Goal: Task Accomplishment & Management: Manage account settings

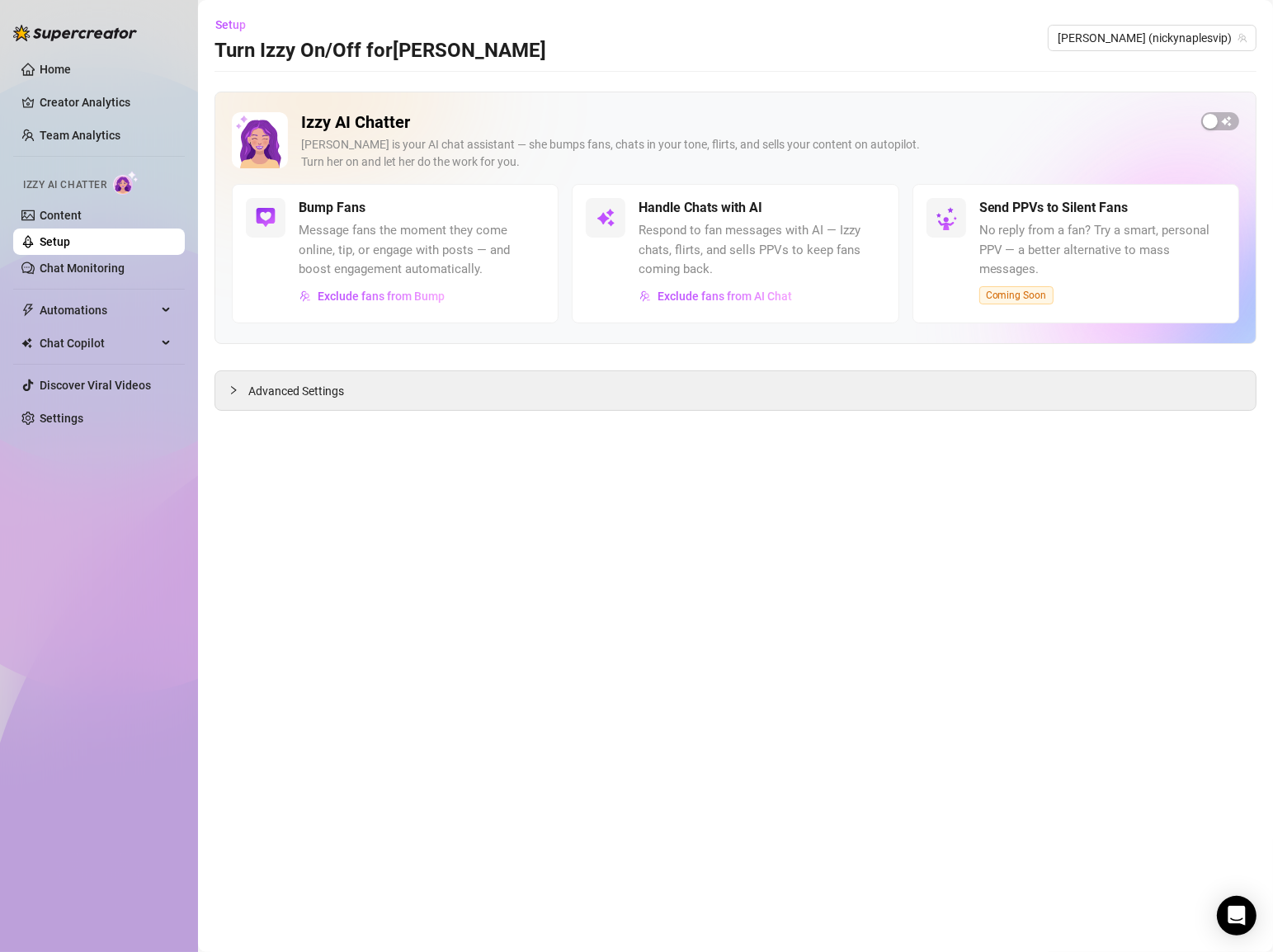
click at [64, 235] on link "Setup" at bounding box center [55, 242] width 31 height 14
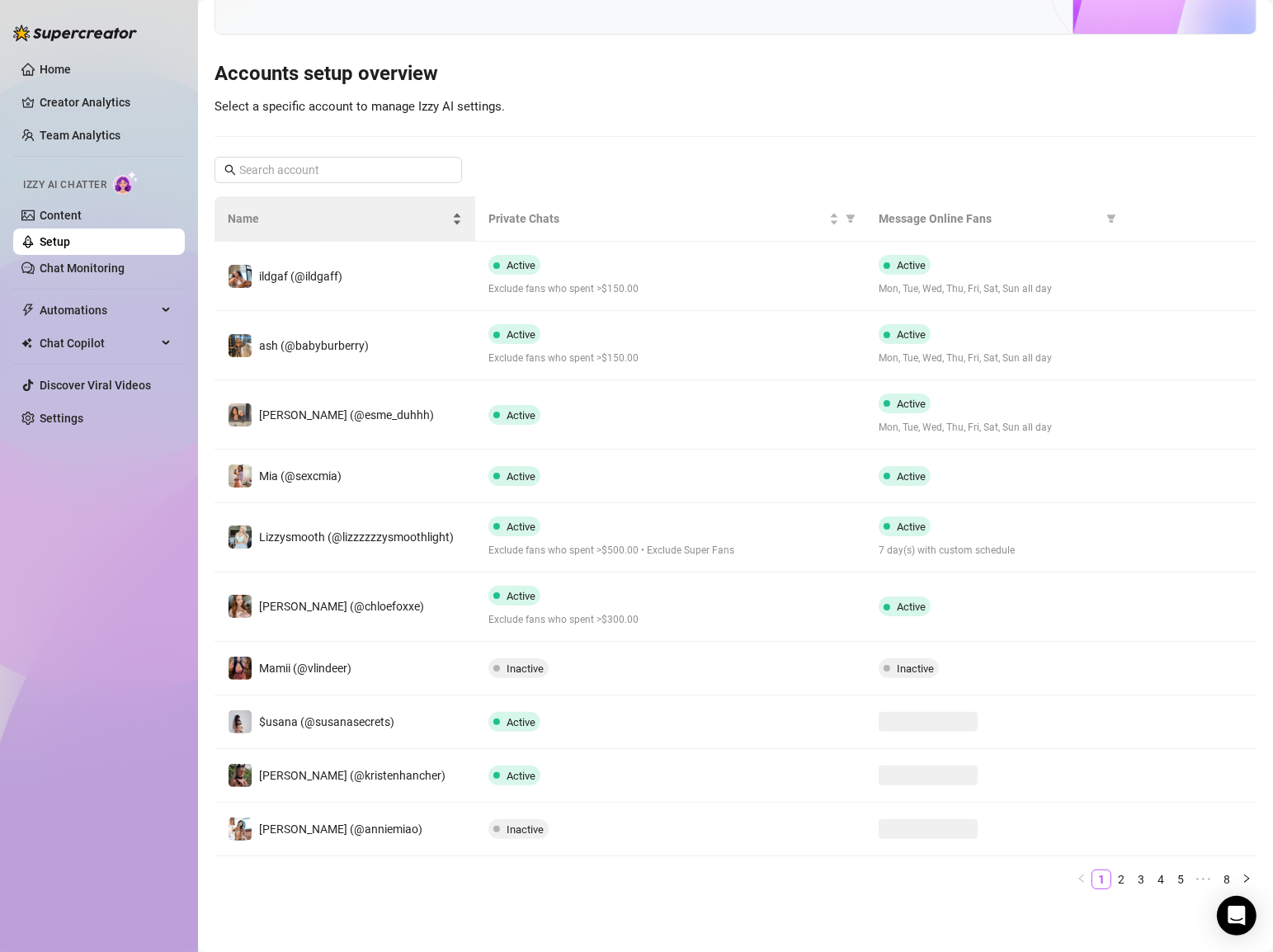
scroll to position [160, 0]
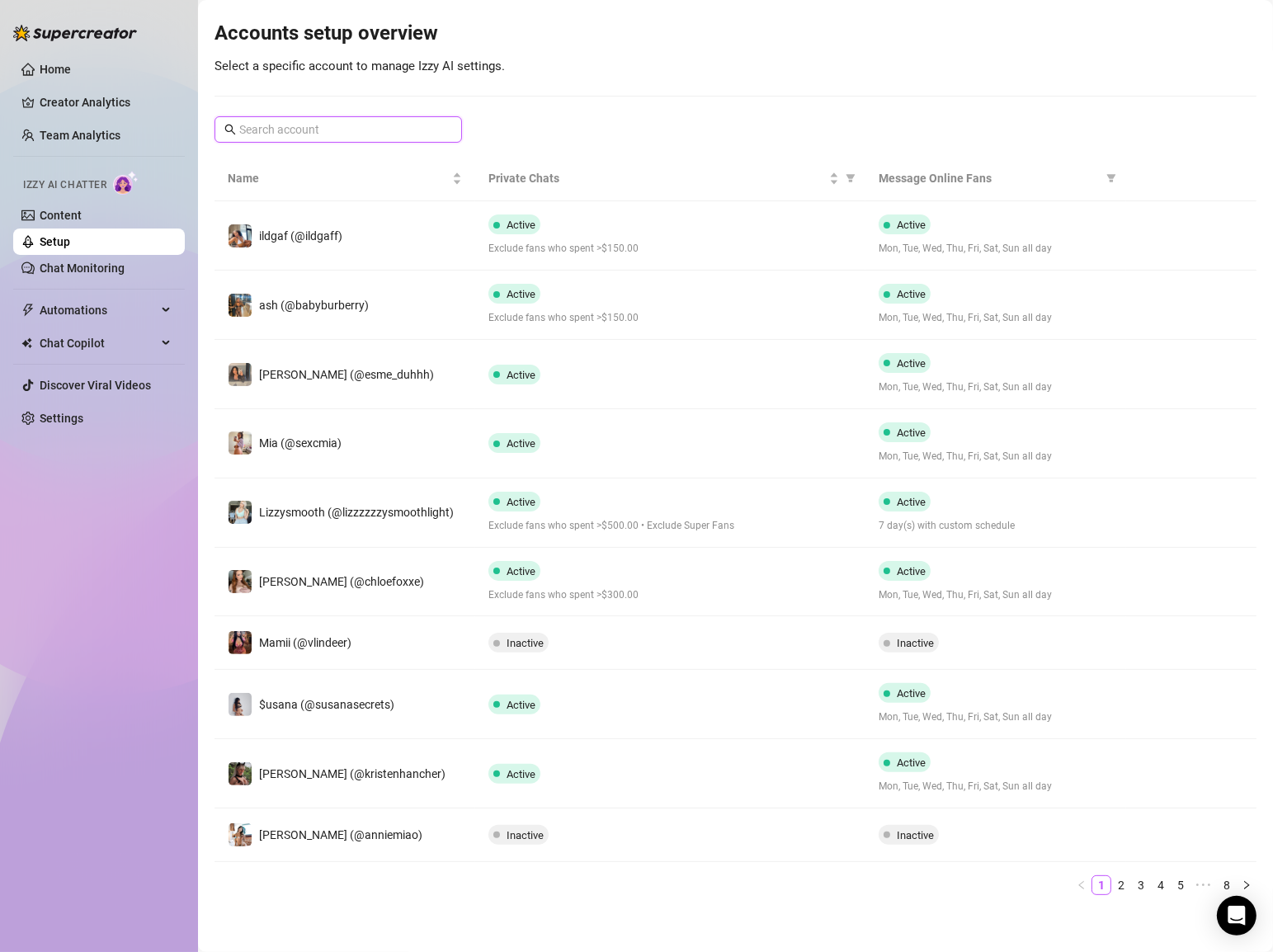
click at [270, 126] on input "text" at bounding box center [338, 129] width 199 height 18
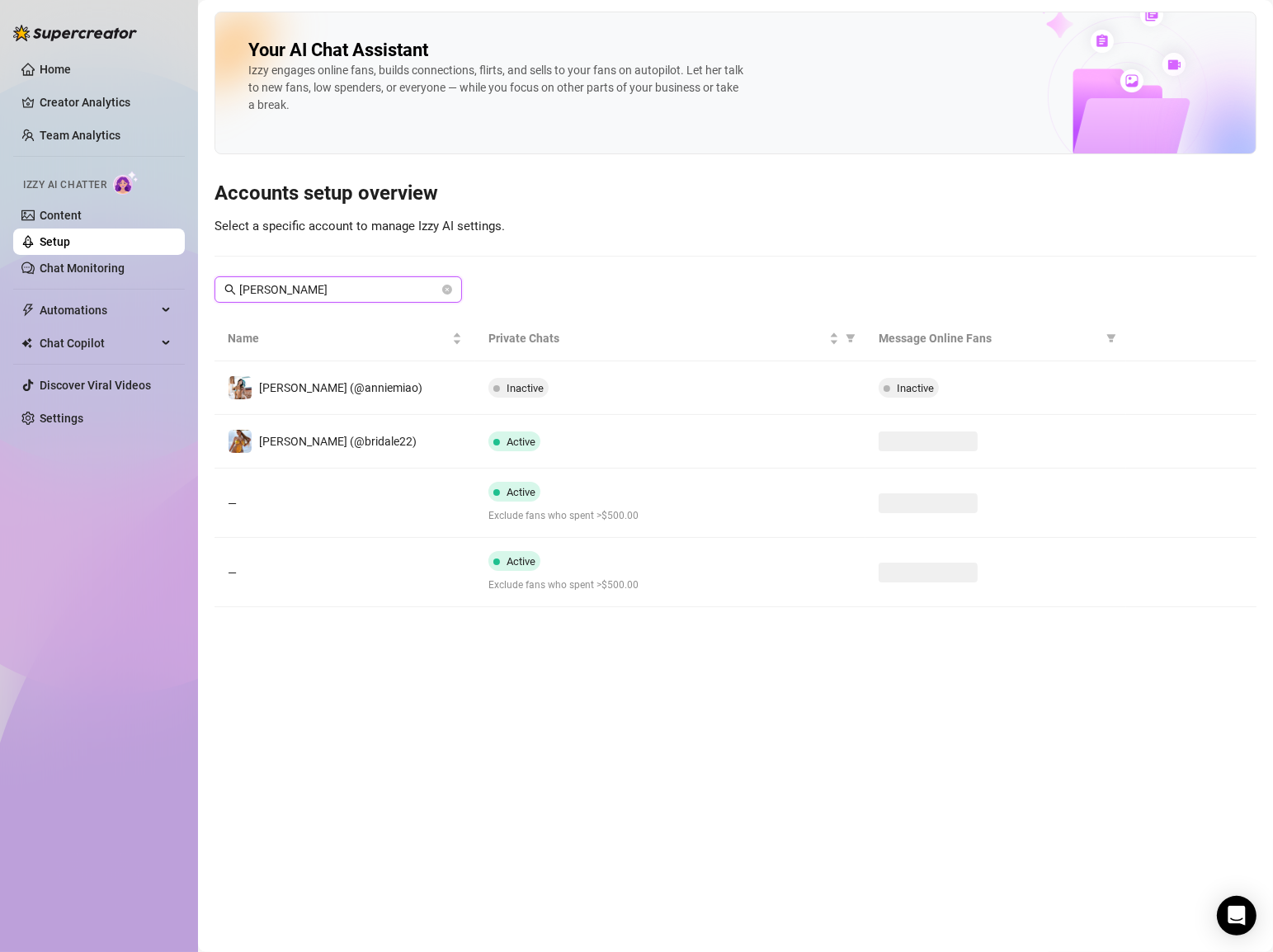
scroll to position [0, 0]
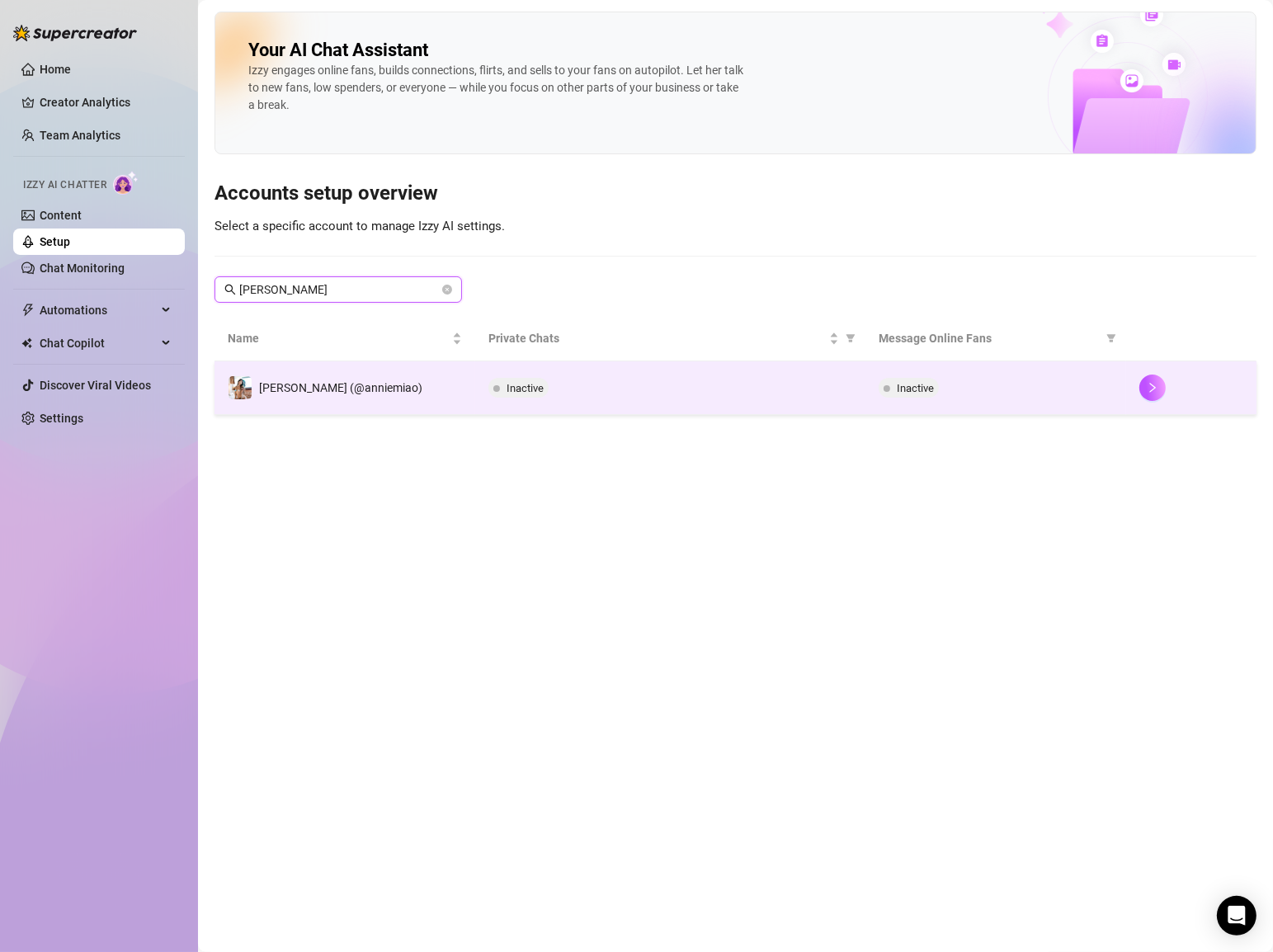
type input "[PERSON_NAME]"
click at [514, 381] on span "Inactive" at bounding box center [525, 387] width 37 height 13
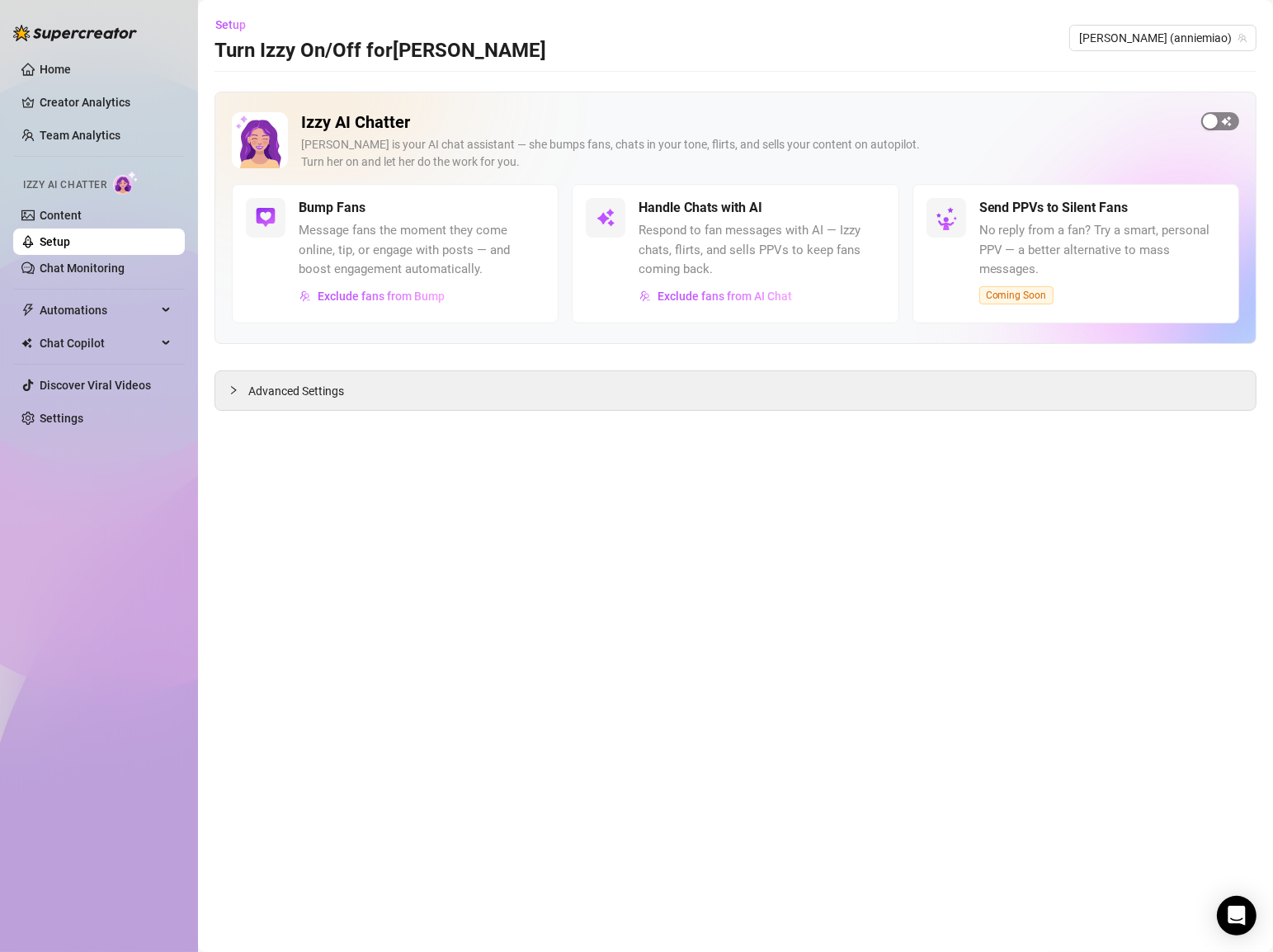
click at [1213, 120] on div "button" at bounding box center [1210, 121] width 15 height 15
click at [229, 21] on span "Setup" at bounding box center [231, 25] width 31 height 14
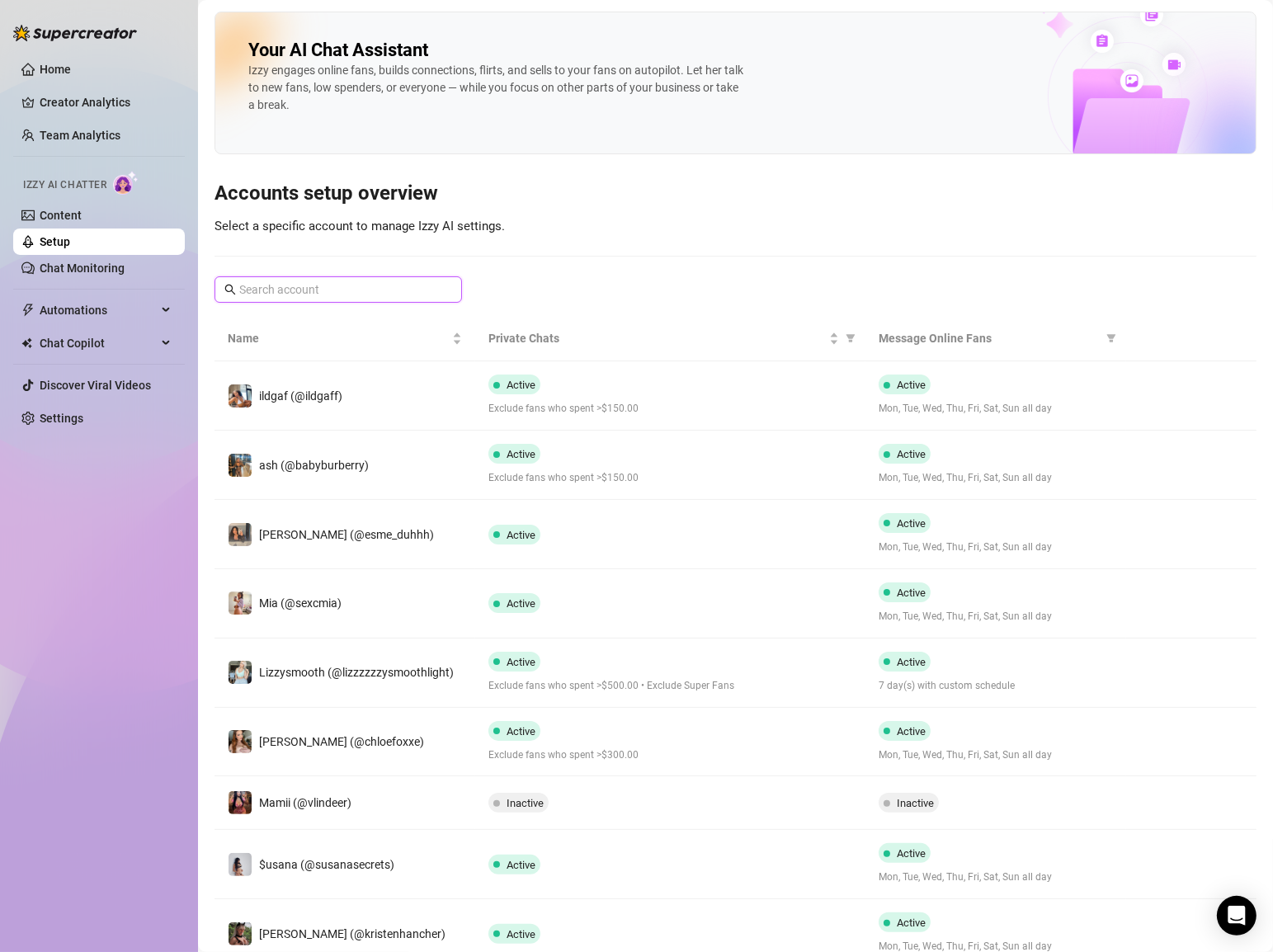
click at [270, 292] on input "text" at bounding box center [338, 289] width 199 height 18
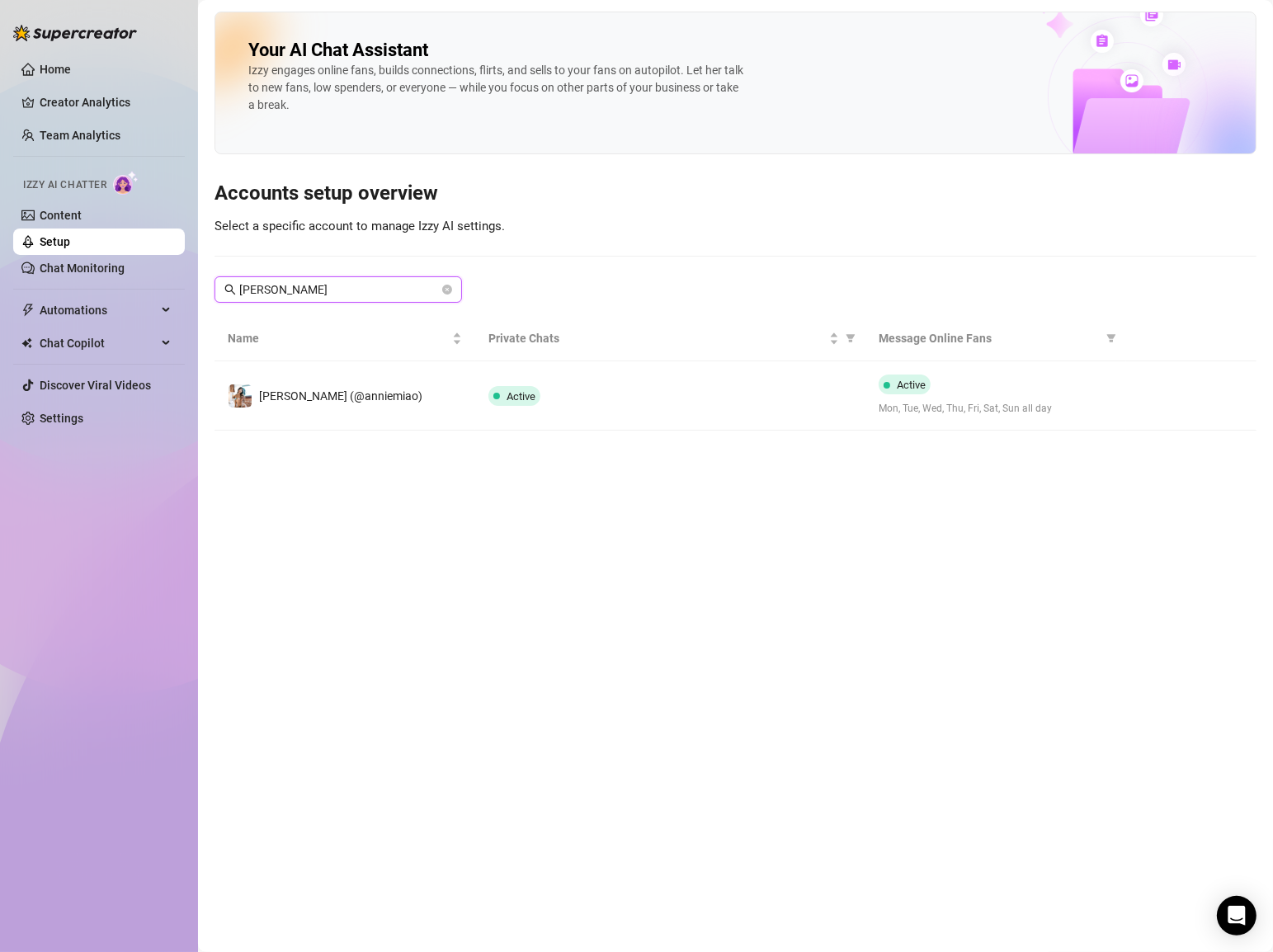
click at [277, 290] on input "[PERSON_NAME]" at bounding box center [338, 289] width 199 height 18
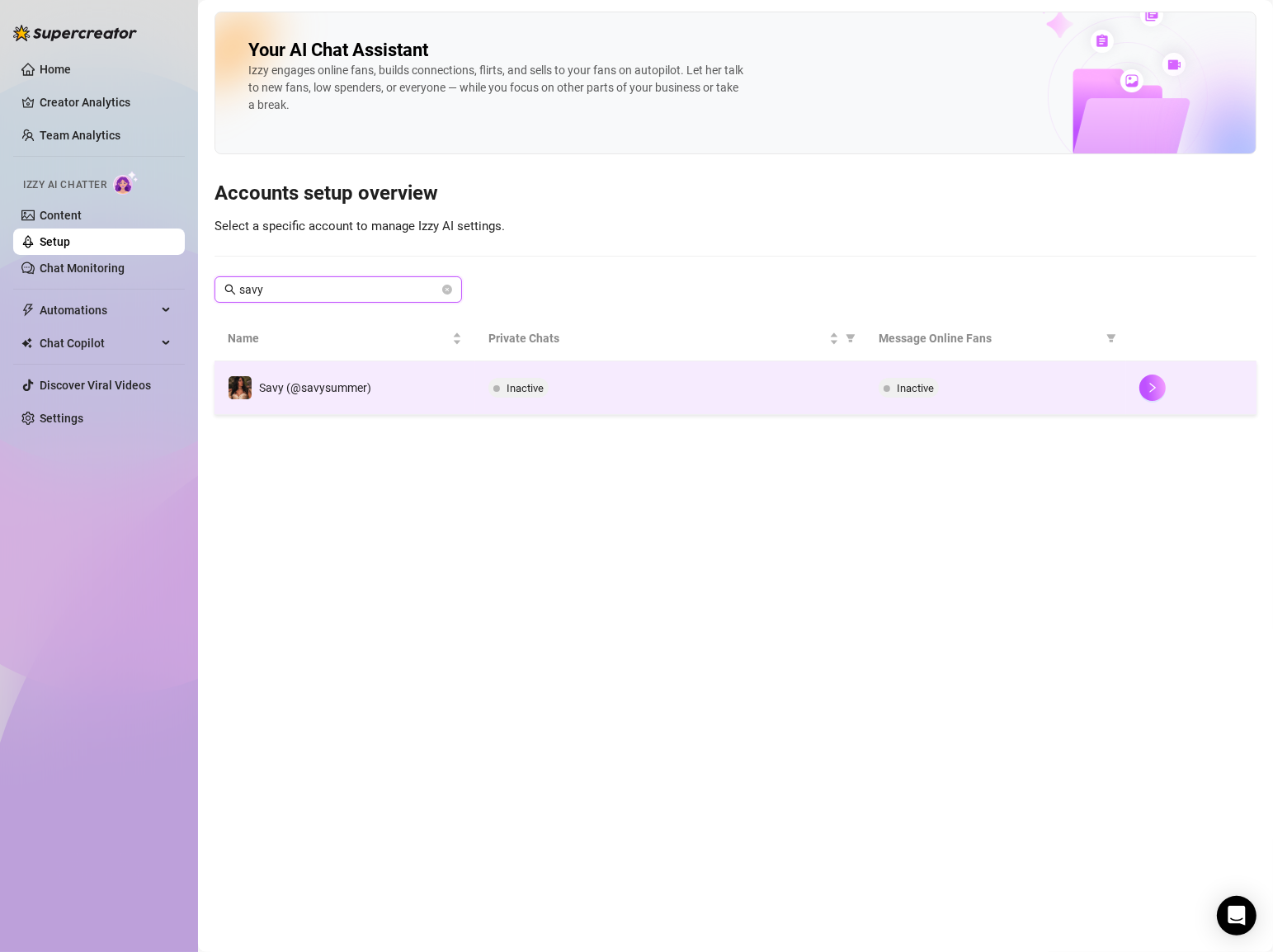
type input "savy"
click at [865, 387] on td "Inactive" at bounding box center [995, 387] width 260 height 53
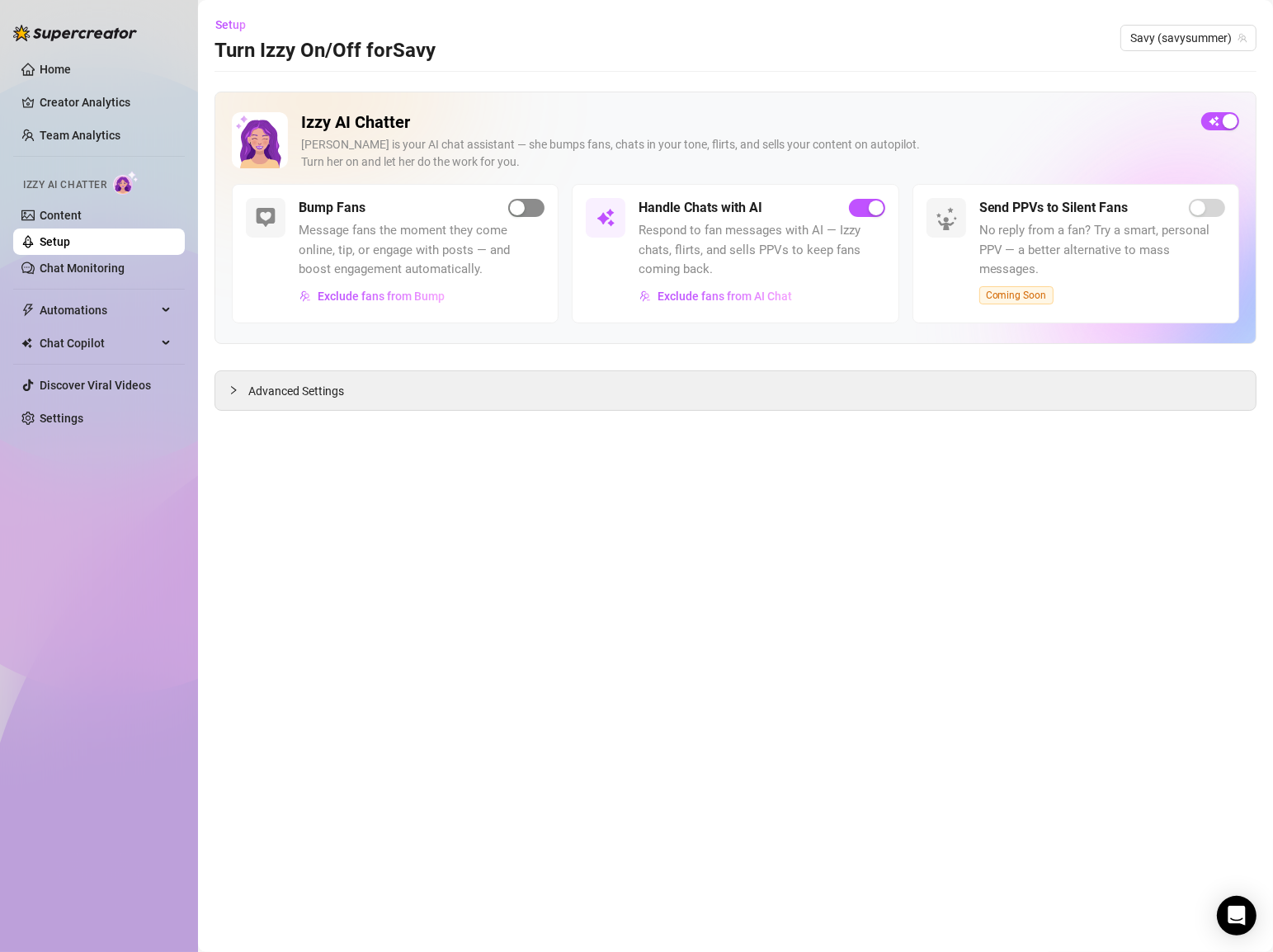
click at [527, 212] on span "button" at bounding box center [526, 207] width 36 height 18
click at [217, 28] on span "Setup" at bounding box center [231, 25] width 31 height 14
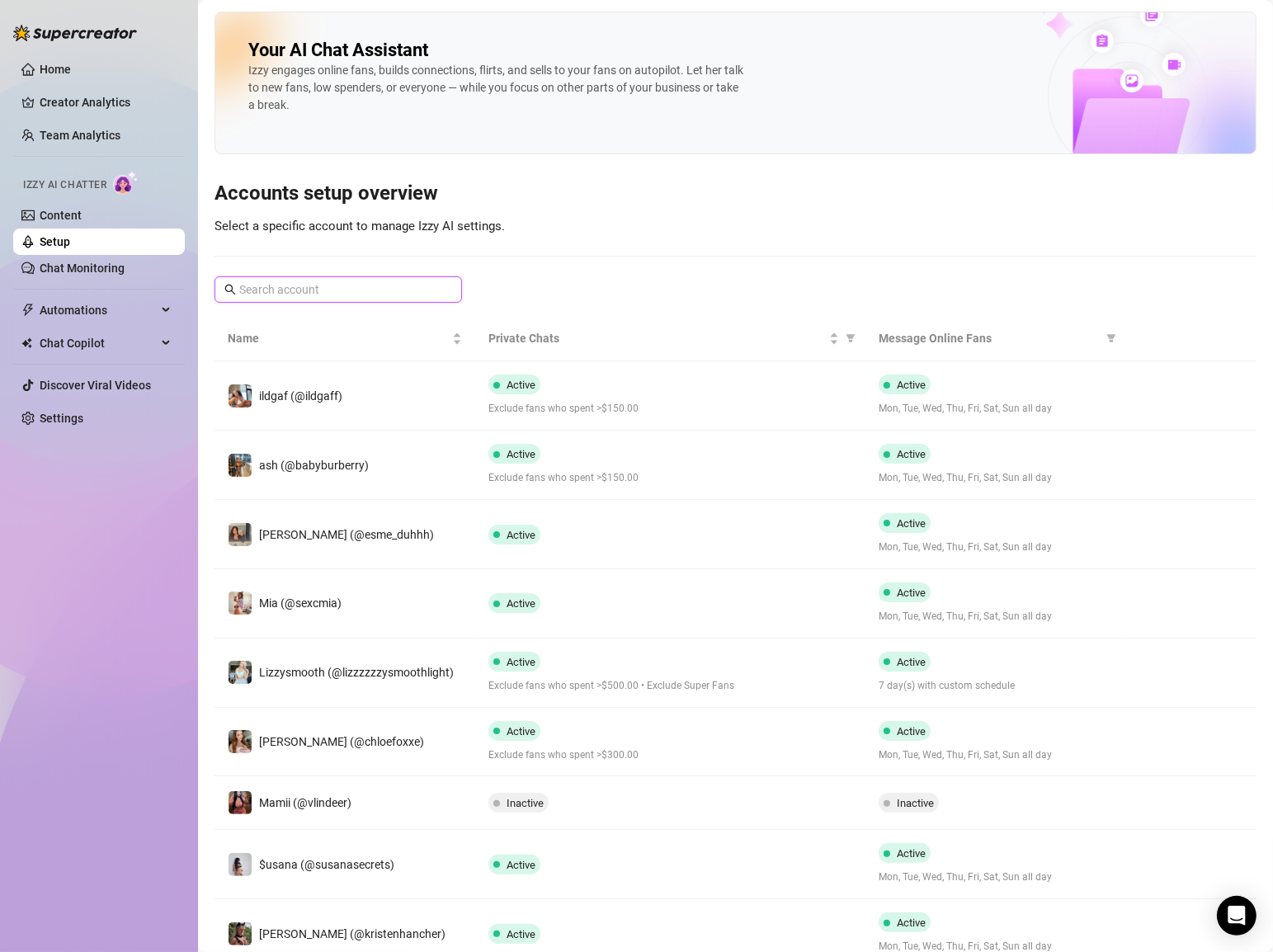
click at [294, 287] on input "text" at bounding box center [338, 289] width 199 height 18
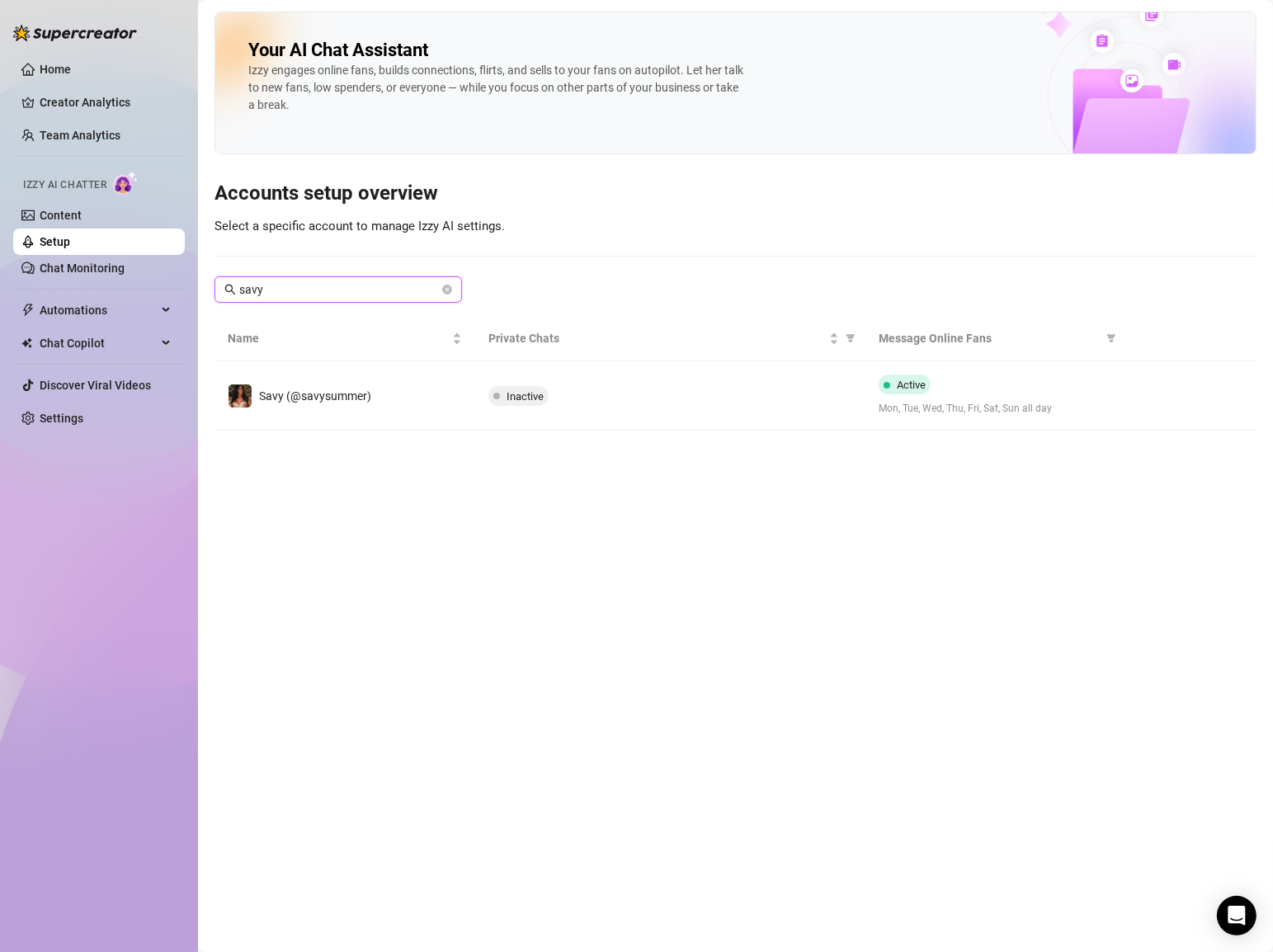
click at [294, 287] on input "savy" at bounding box center [338, 289] width 199 height 18
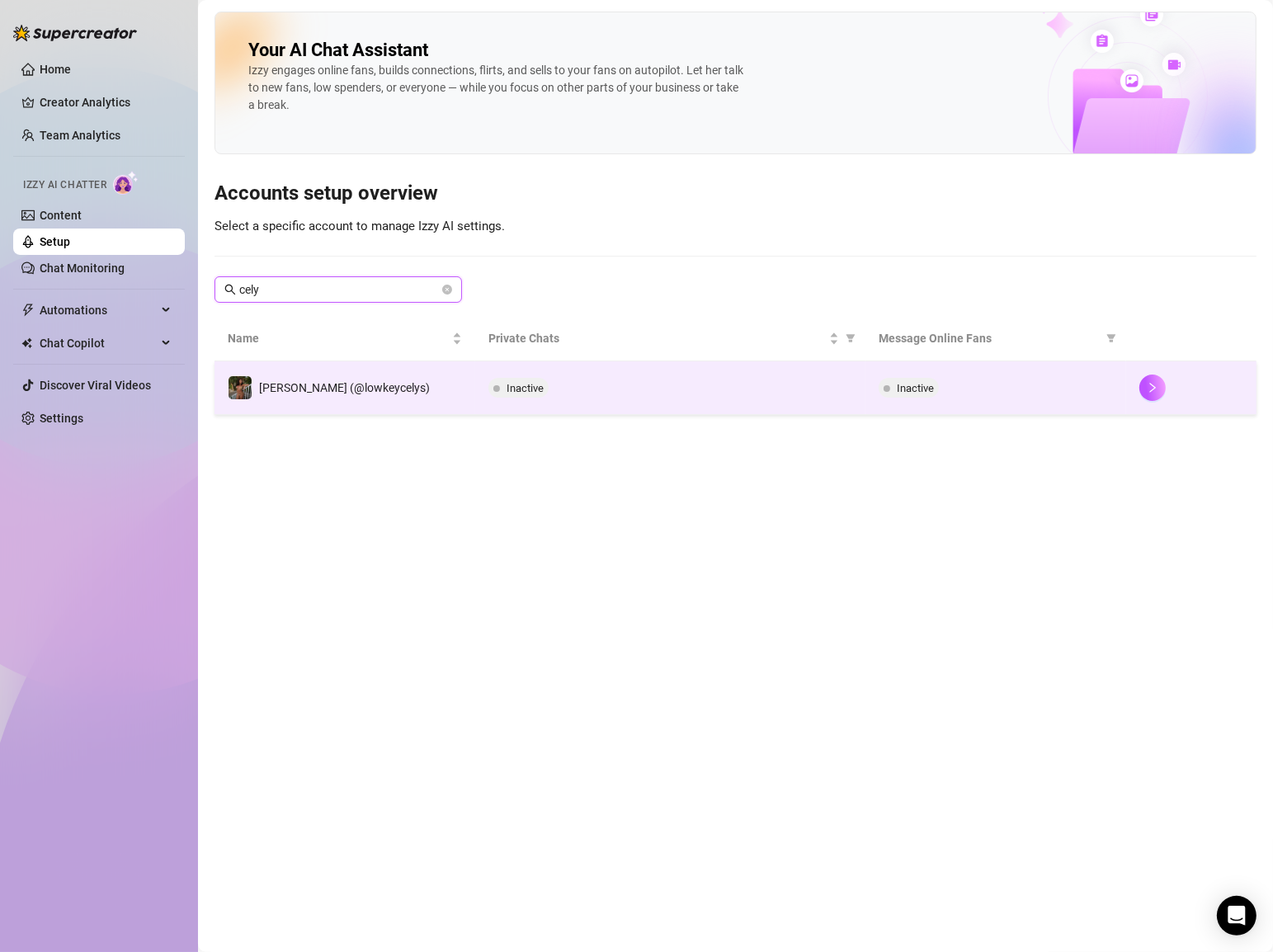
type input "cely"
click at [578, 373] on td "Inactive" at bounding box center [670, 387] width 391 height 53
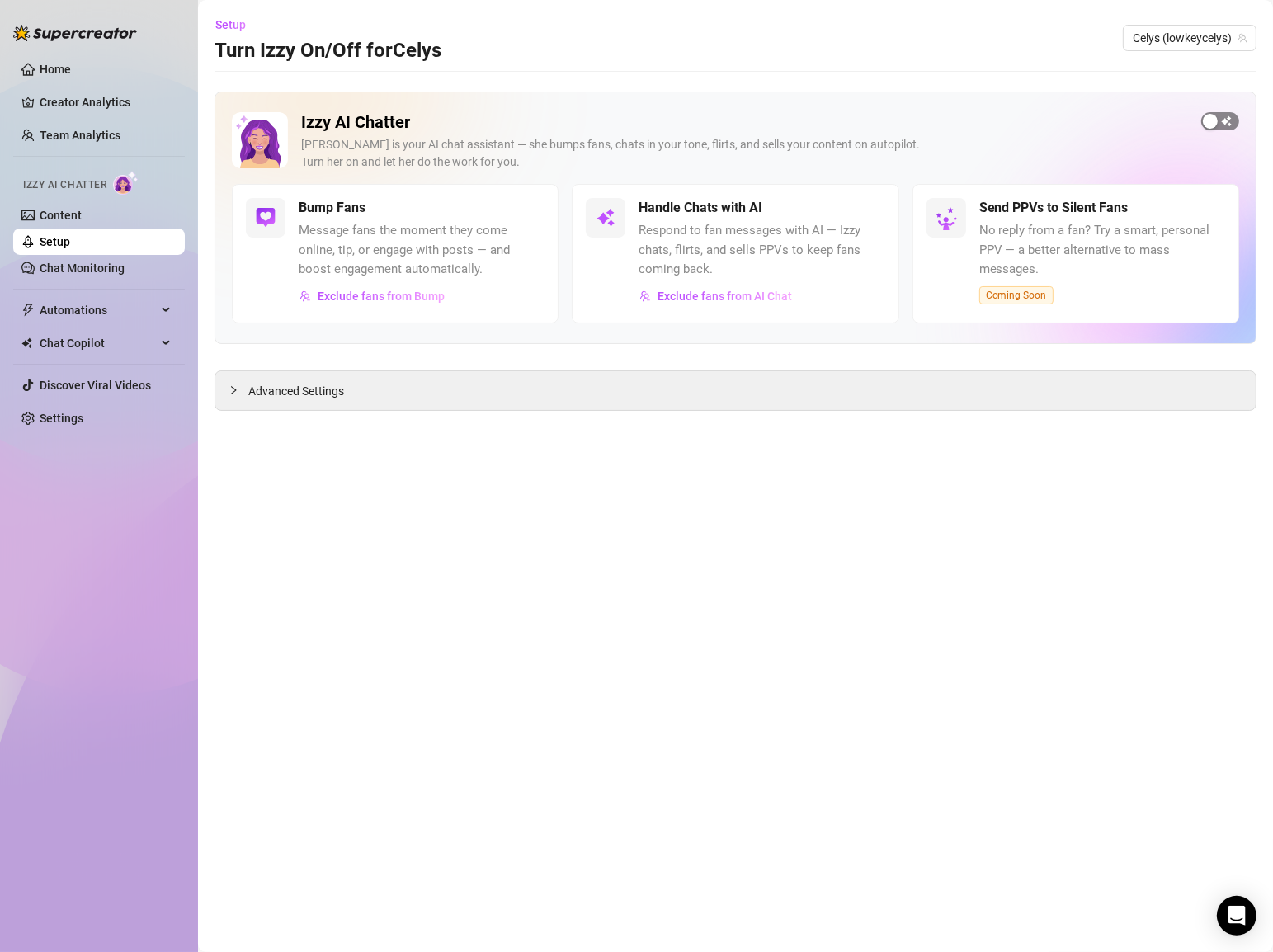
click at [1221, 125] on span "button" at bounding box center [1220, 120] width 38 height 18
click at [237, 20] on span "Setup" at bounding box center [231, 25] width 31 height 14
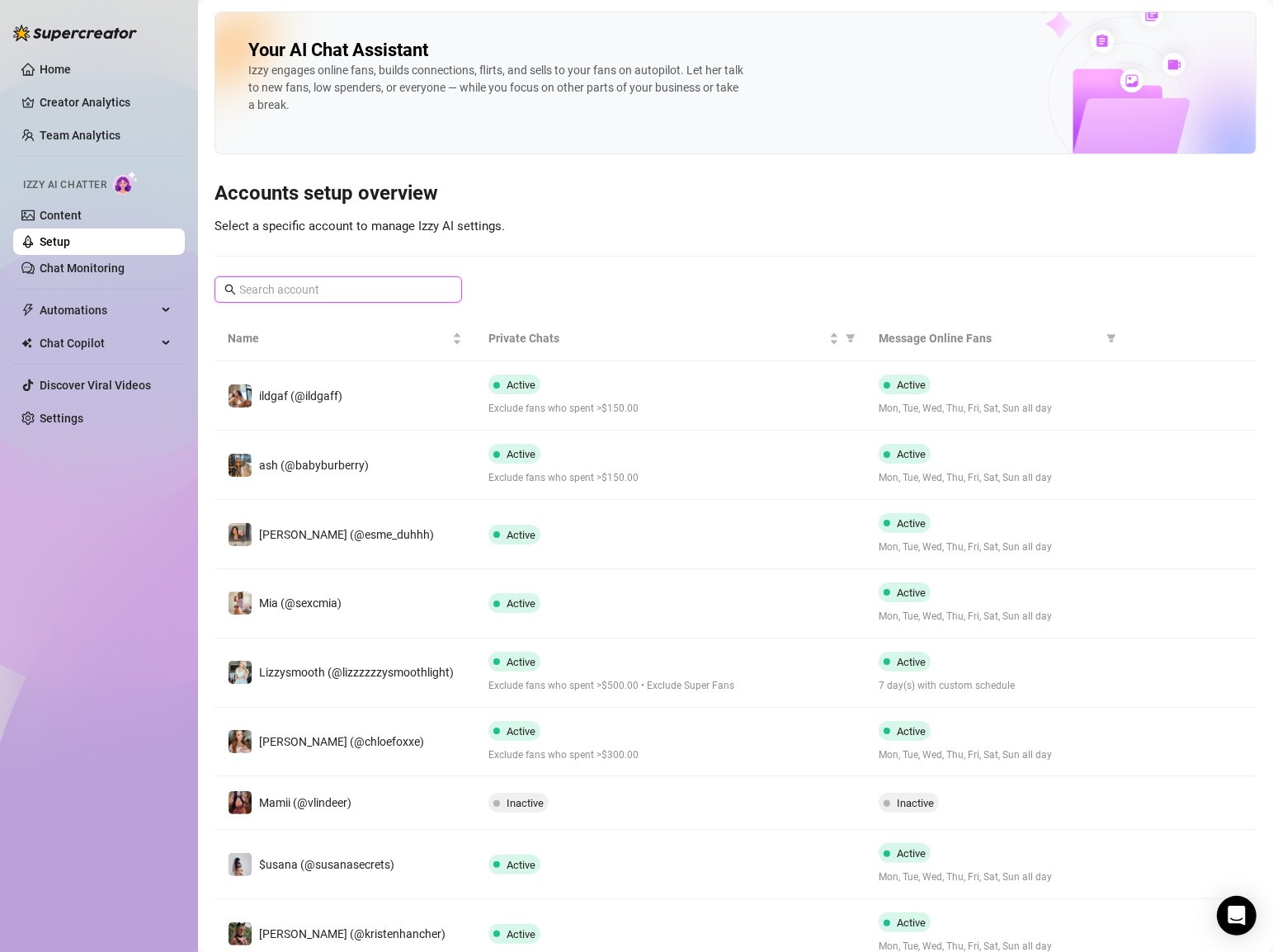
click at [287, 287] on input "text" at bounding box center [338, 289] width 199 height 18
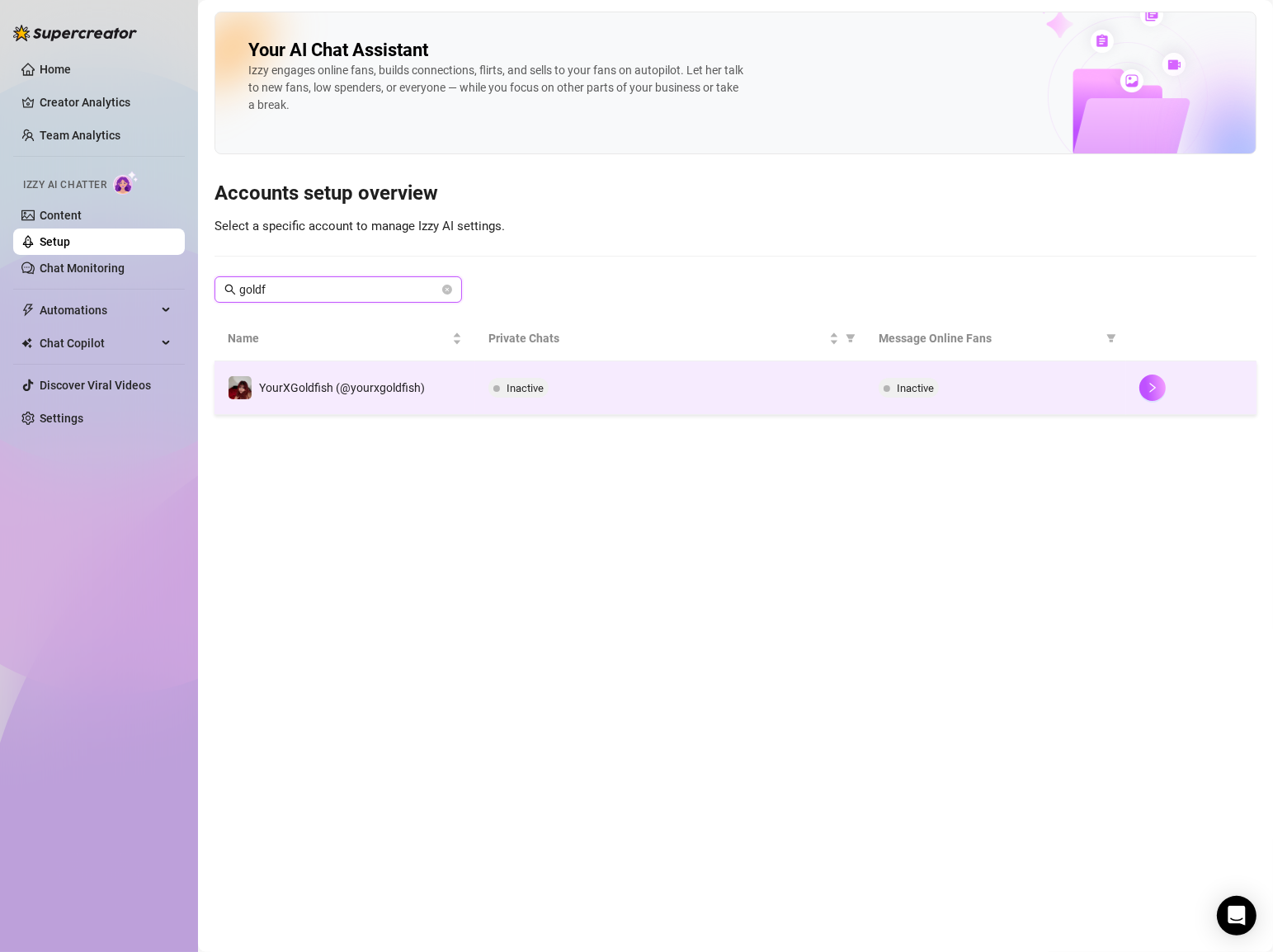
type input "goldf"
click at [491, 381] on span "Inactive" at bounding box center [518, 387] width 60 height 19
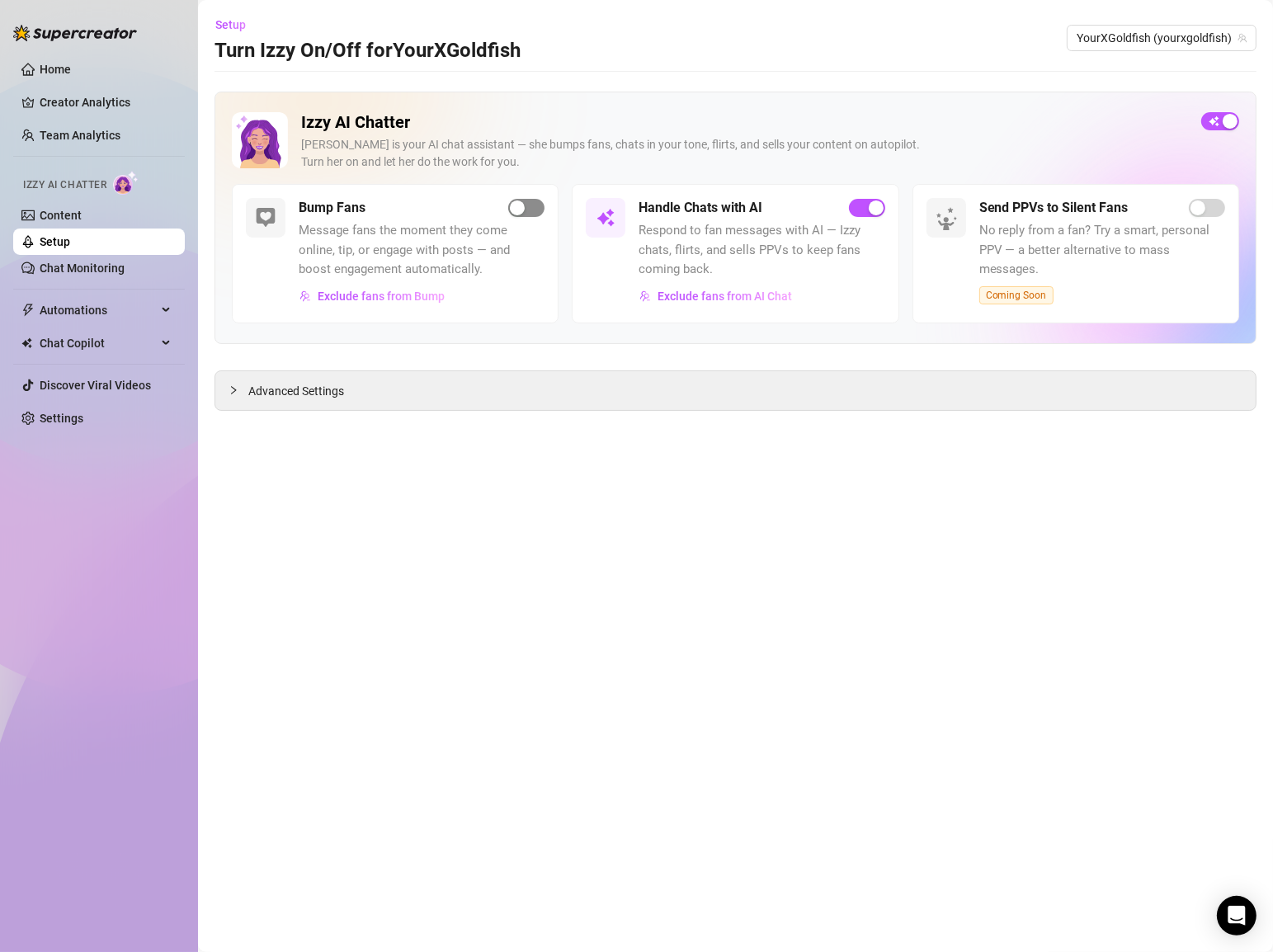
click at [528, 198] on span "button" at bounding box center [526, 207] width 36 height 18
click at [219, 19] on span "Setup" at bounding box center [231, 25] width 31 height 14
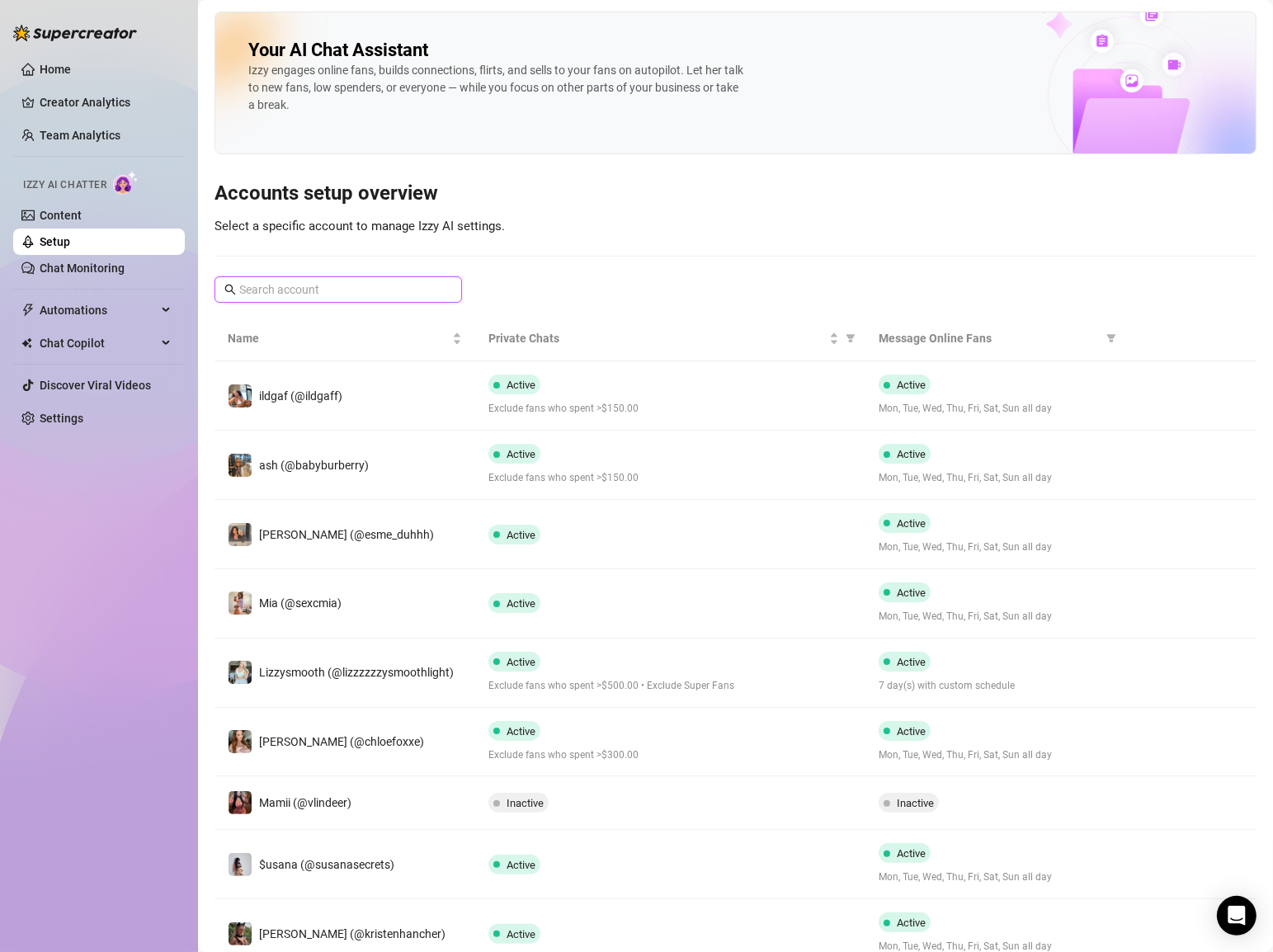
click at [294, 286] on input "text" at bounding box center [338, 289] width 199 height 18
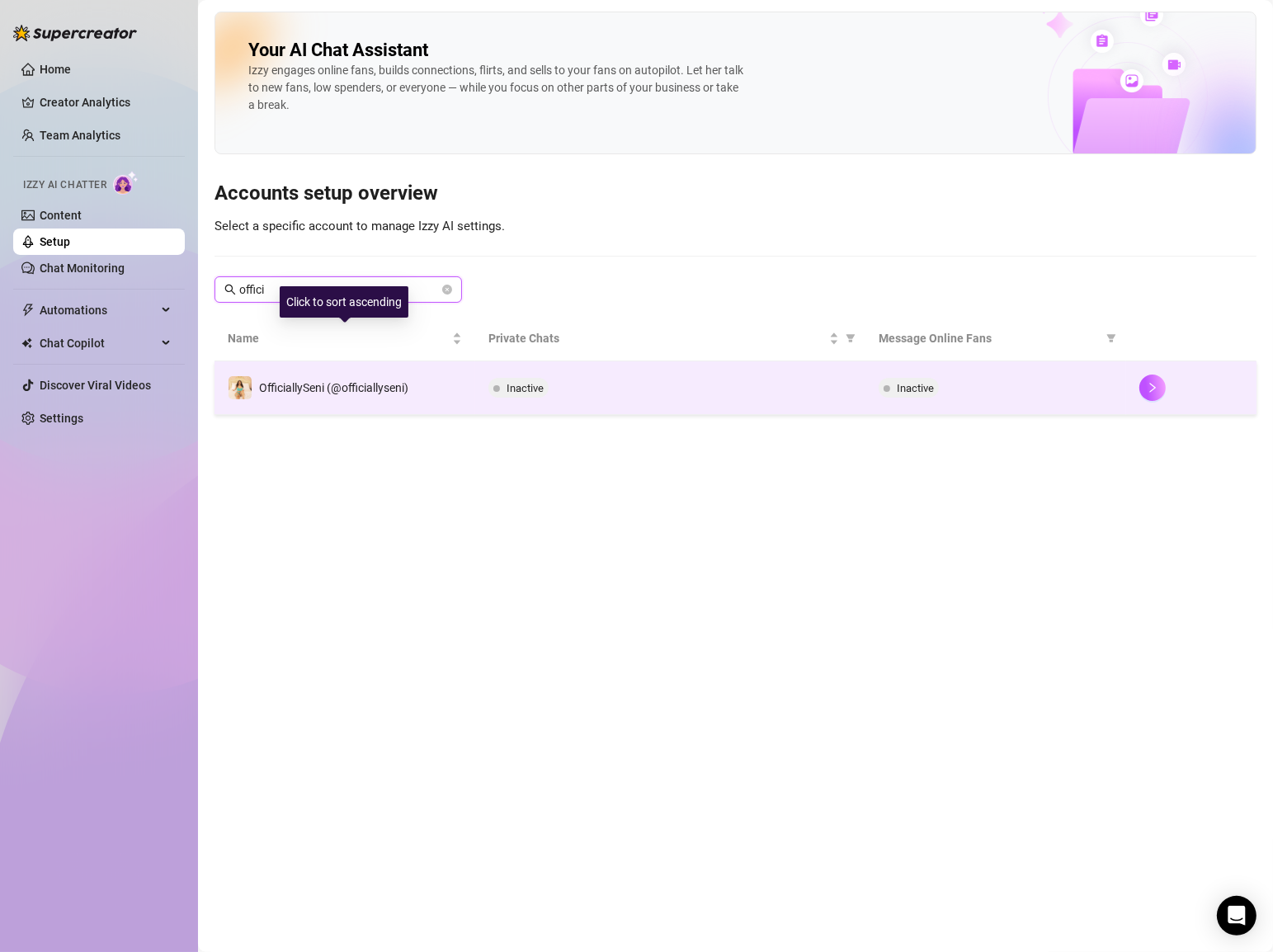
type input "offici"
click at [311, 402] on td "OfficiallySeni (@officiallyseni)" at bounding box center [344, 387] width 260 height 53
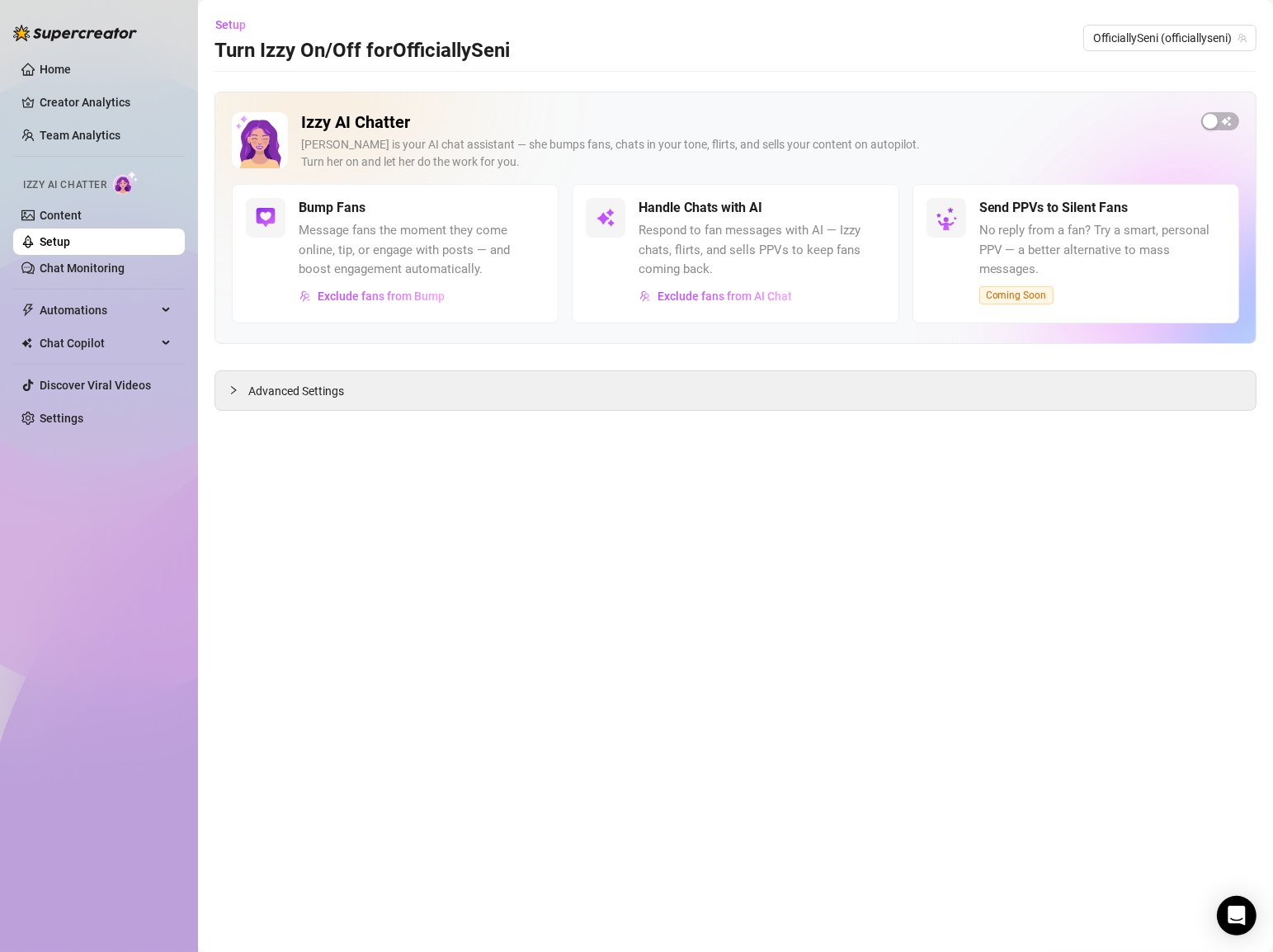
click at [1214, 132] on div "Izzy AI Chatter [PERSON_NAME] is your AI chat assistant — she bumps fans, chats…" at bounding box center [735, 148] width 1008 height 72
click at [1214, 125] on div "button" at bounding box center [1210, 121] width 15 height 15
click at [237, 21] on span "Setup" at bounding box center [231, 25] width 31 height 14
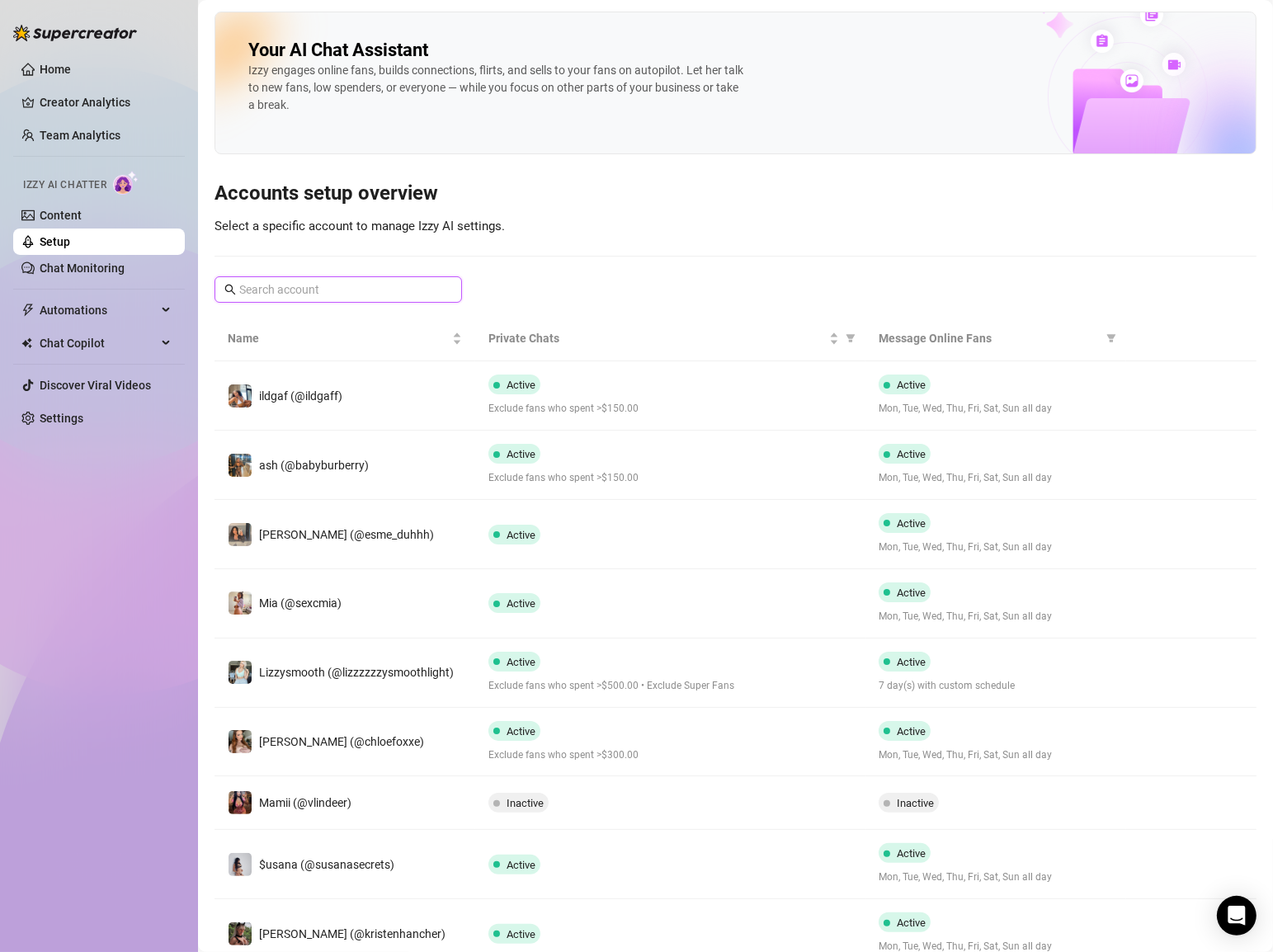
click at [266, 288] on input "text" at bounding box center [338, 289] width 199 height 18
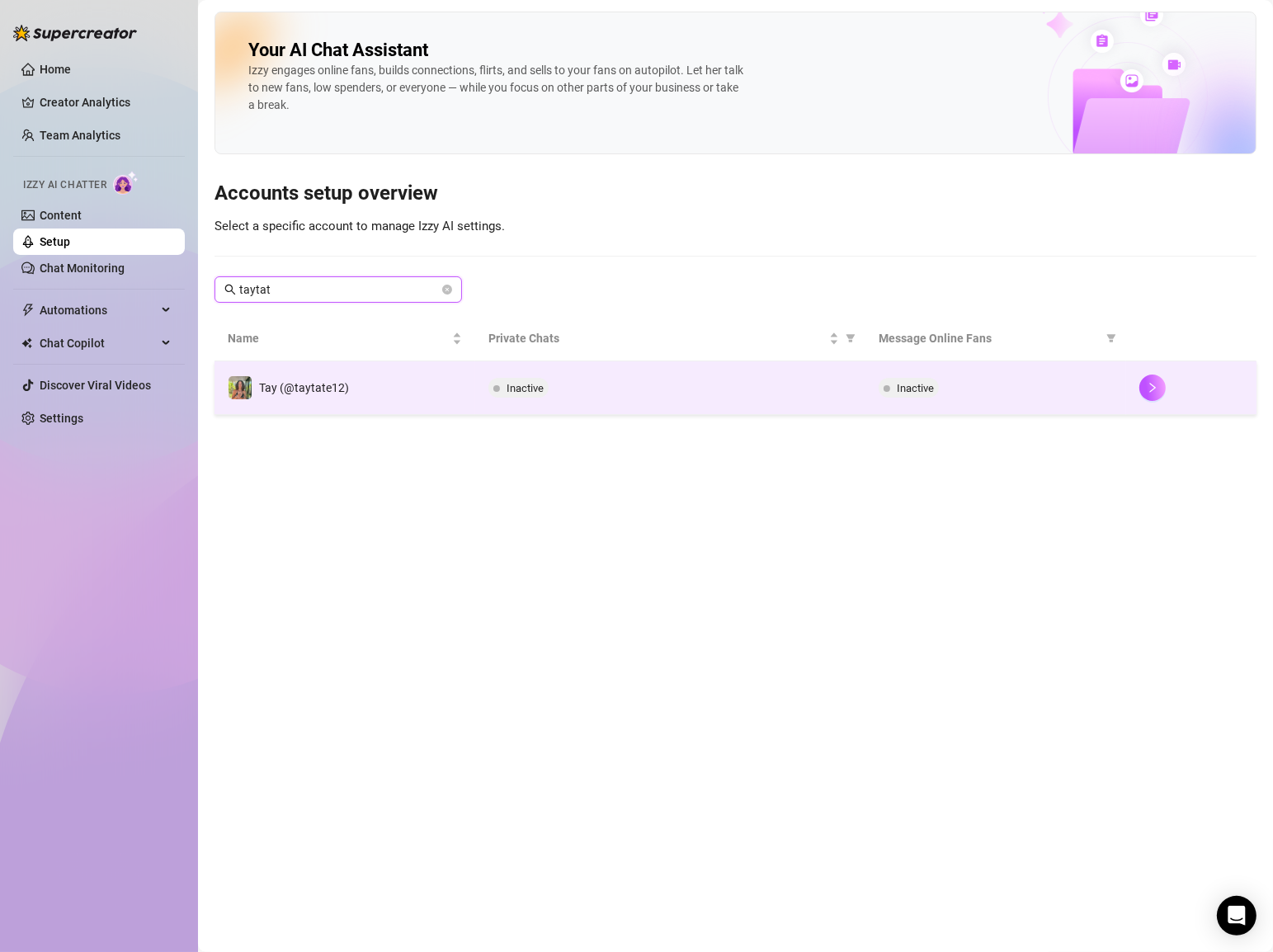
type input "taytat"
click at [596, 394] on div "Inactive" at bounding box center [671, 387] width 365 height 19
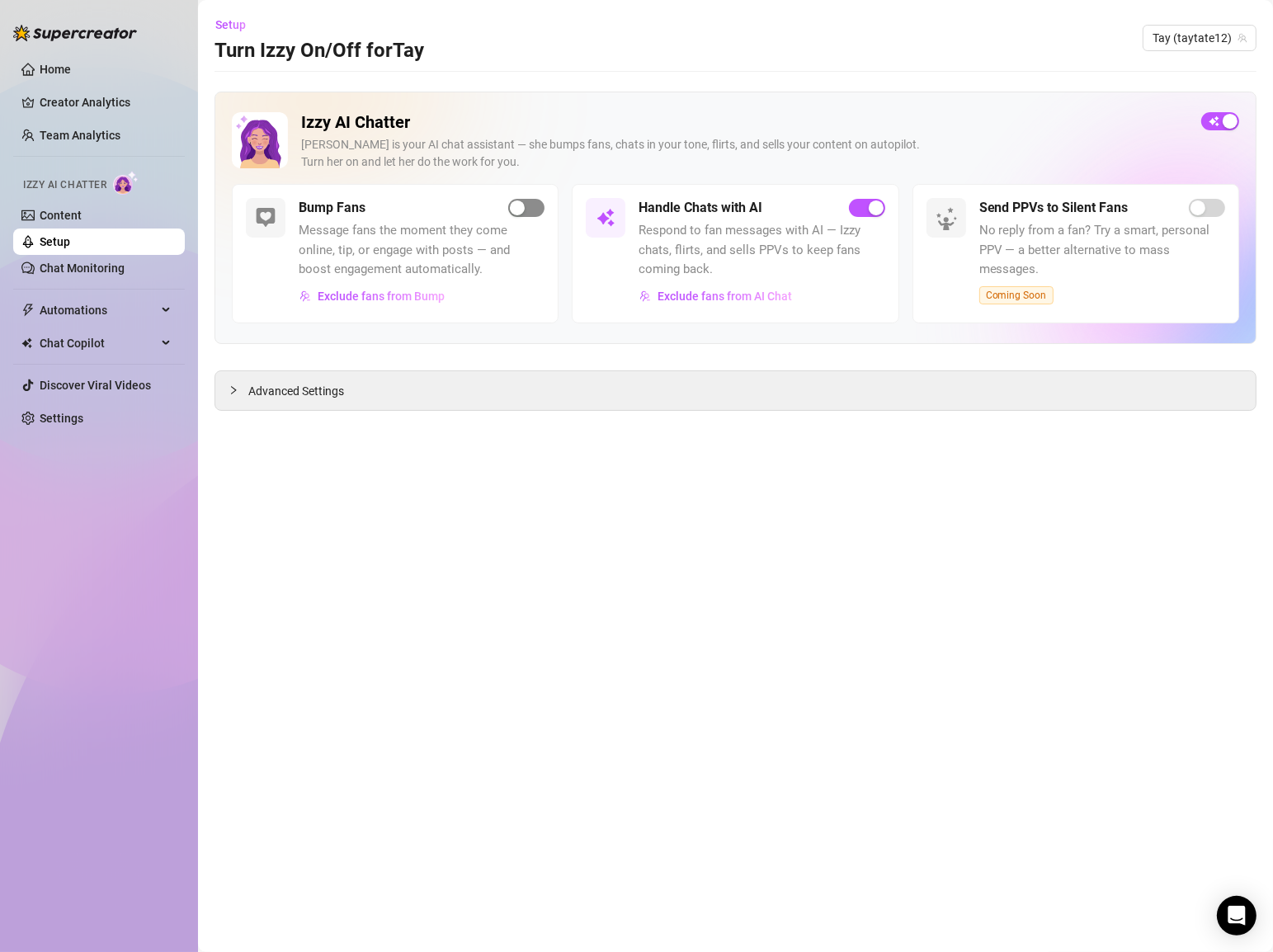
click at [521, 202] on div "button" at bounding box center [517, 208] width 15 height 15
click at [235, 19] on span "Setup" at bounding box center [231, 25] width 31 height 14
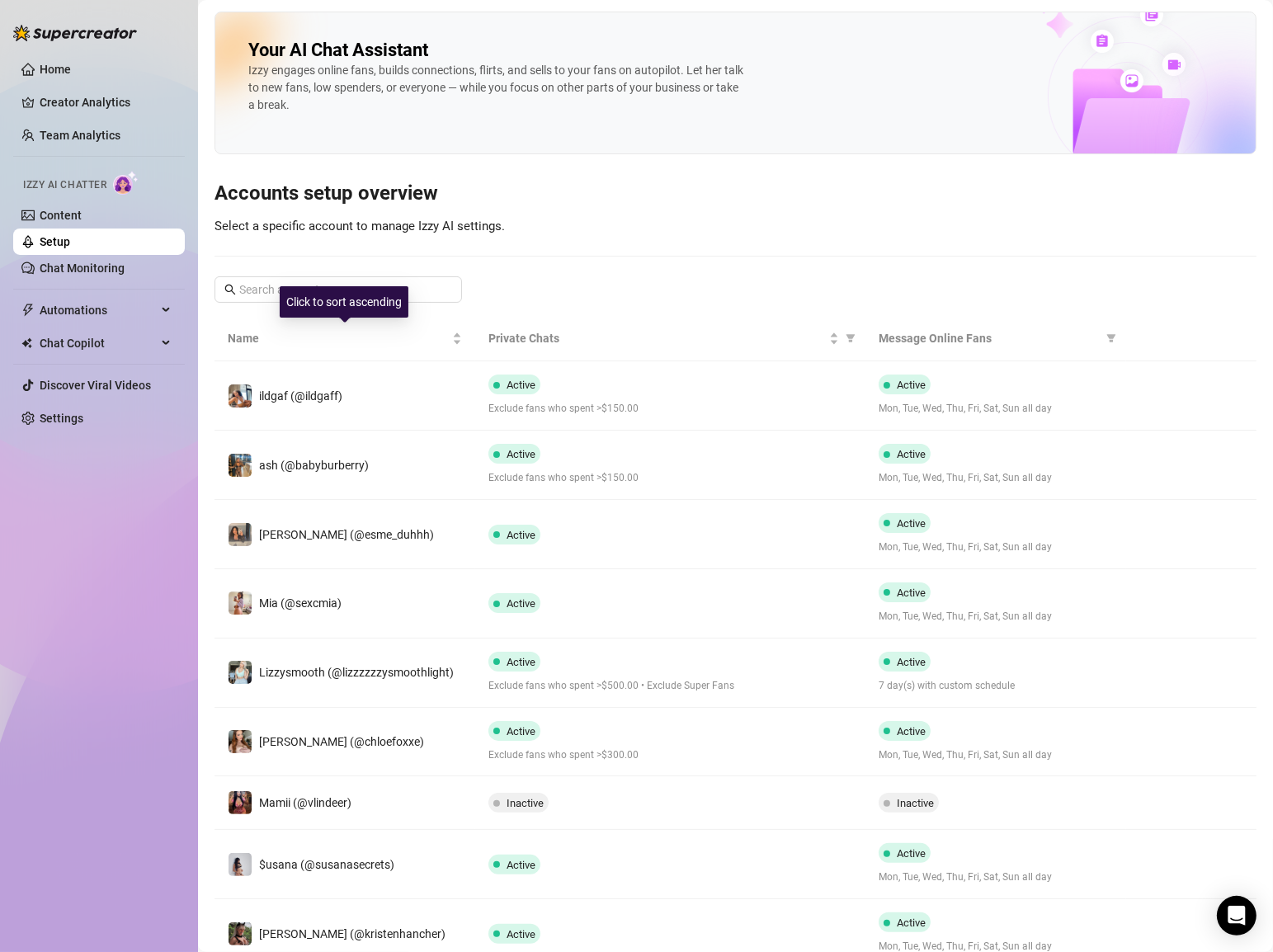
click at [299, 290] on div "Click to sort ascending" at bounding box center [344, 302] width 129 height 31
click at [299, 290] on div "Click to sort descending" at bounding box center [343, 302] width 135 height 31
click at [265, 290] on input "text" at bounding box center [338, 289] width 199 height 18
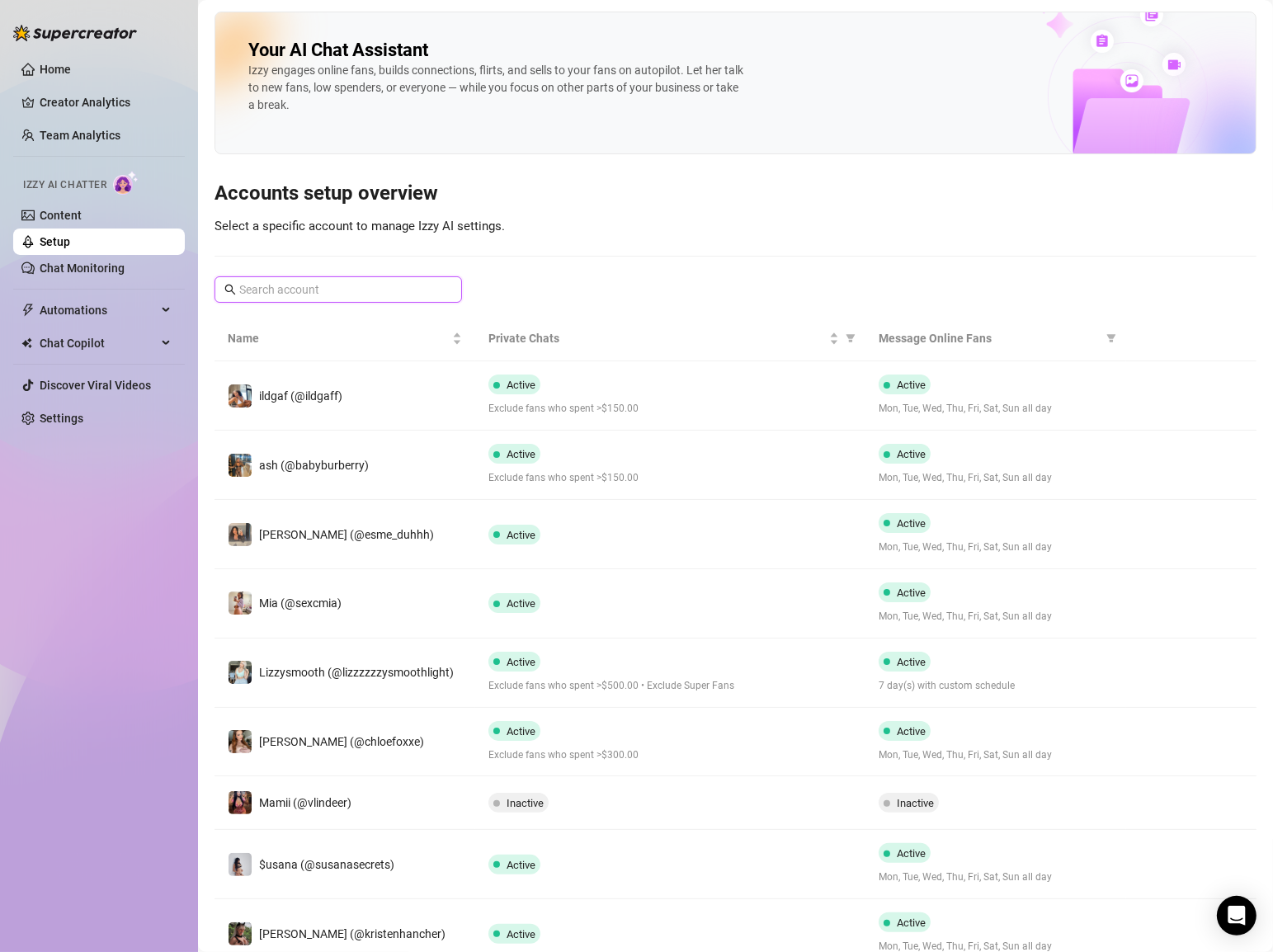
type input "y"
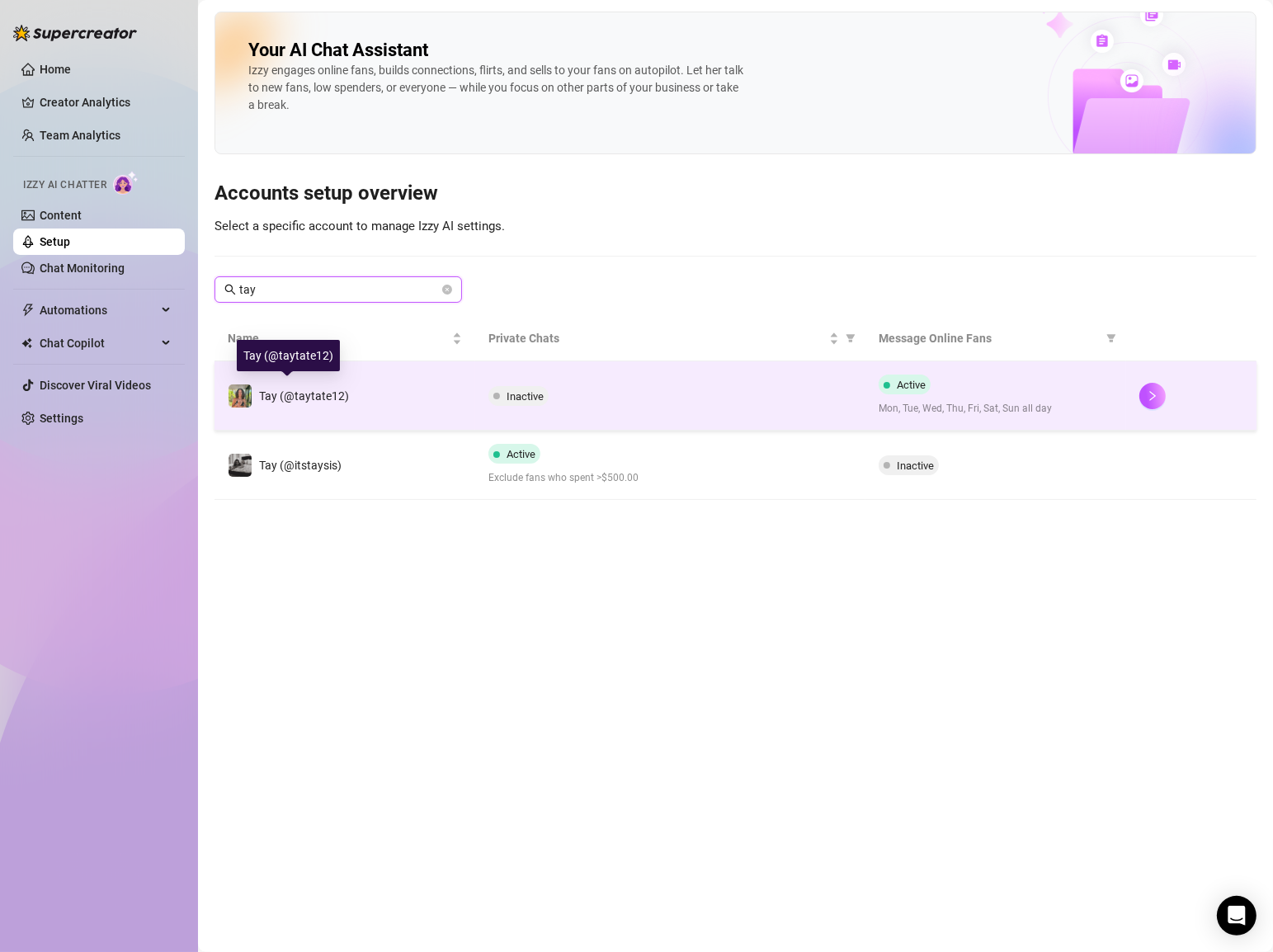
type input "tay"
click at [312, 392] on span "Tay (@taytate12)" at bounding box center [304, 396] width 90 height 14
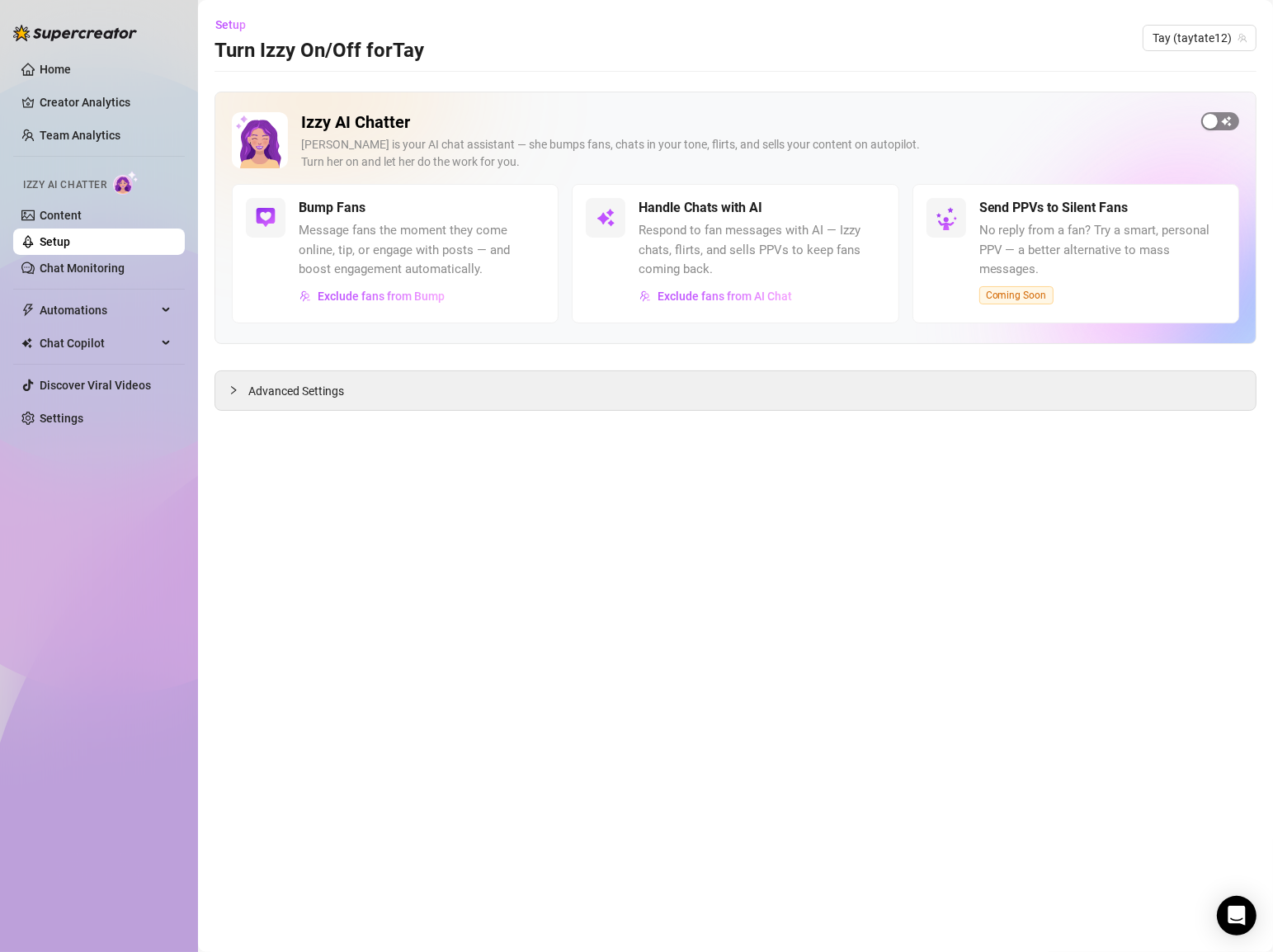
click at [1212, 112] on button "button" at bounding box center [1220, 120] width 38 height 18
click at [237, 21] on span "Setup" at bounding box center [231, 25] width 31 height 14
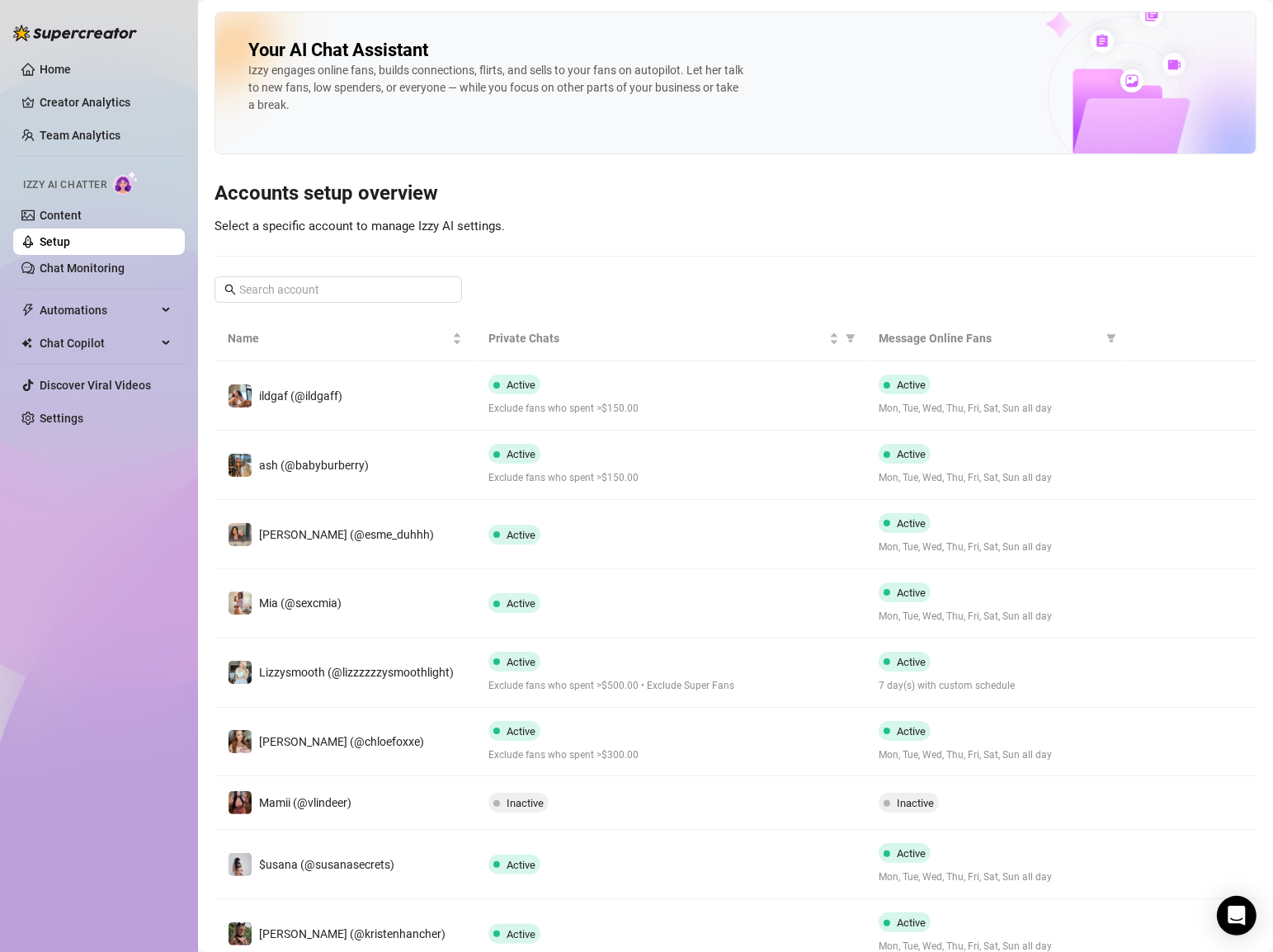
click at [761, 186] on h3 "Accounts setup overview" at bounding box center [735, 193] width 1042 height 26
click at [283, 291] on input "text" at bounding box center [338, 289] width 199 height 18
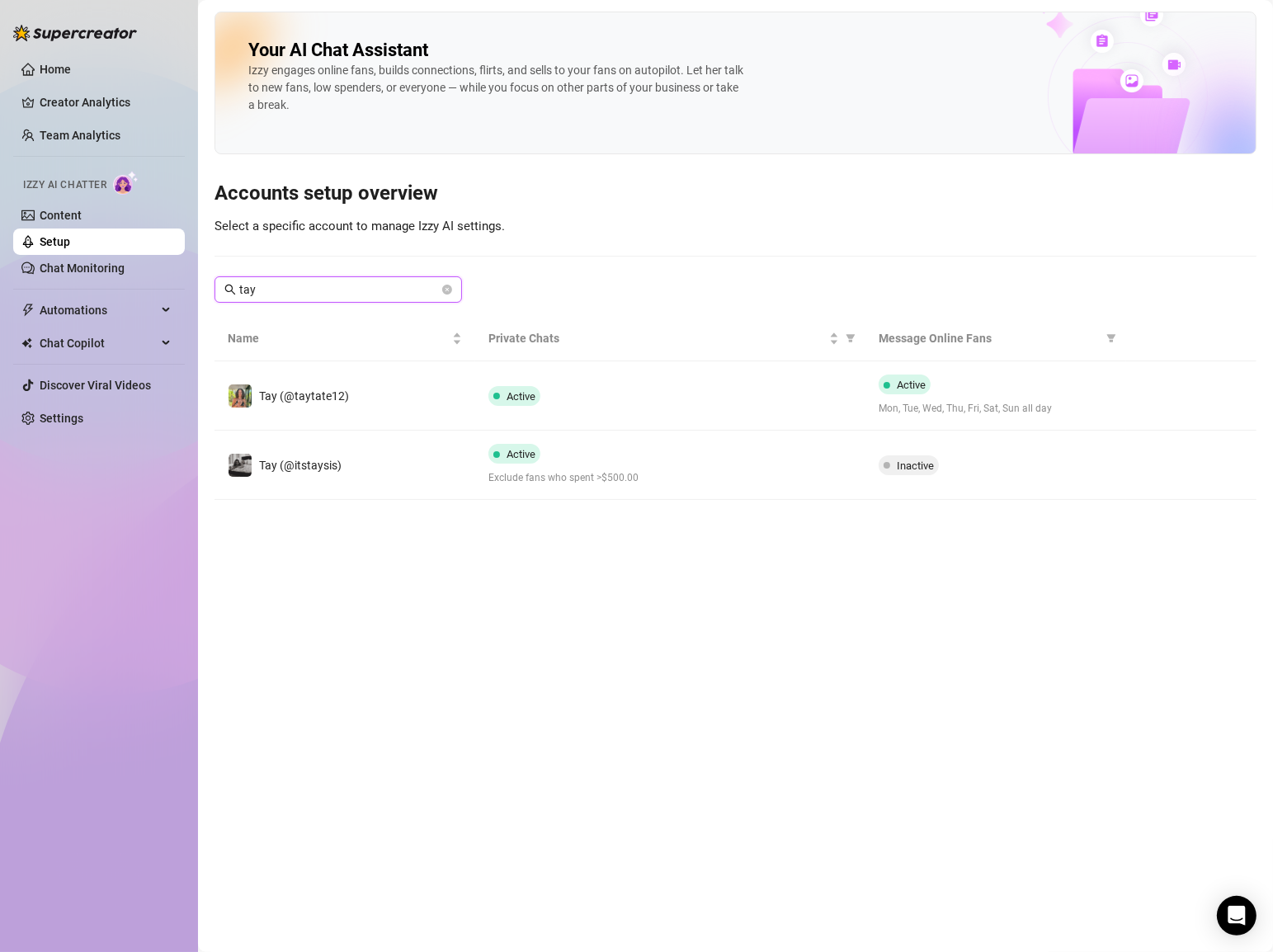
click at [299, 287] on input "tay" at bounding box center [338, 289] width 199 height 18
click at [299, 286] on input "tay" at bounding box center [338, 289] width 199 height 18
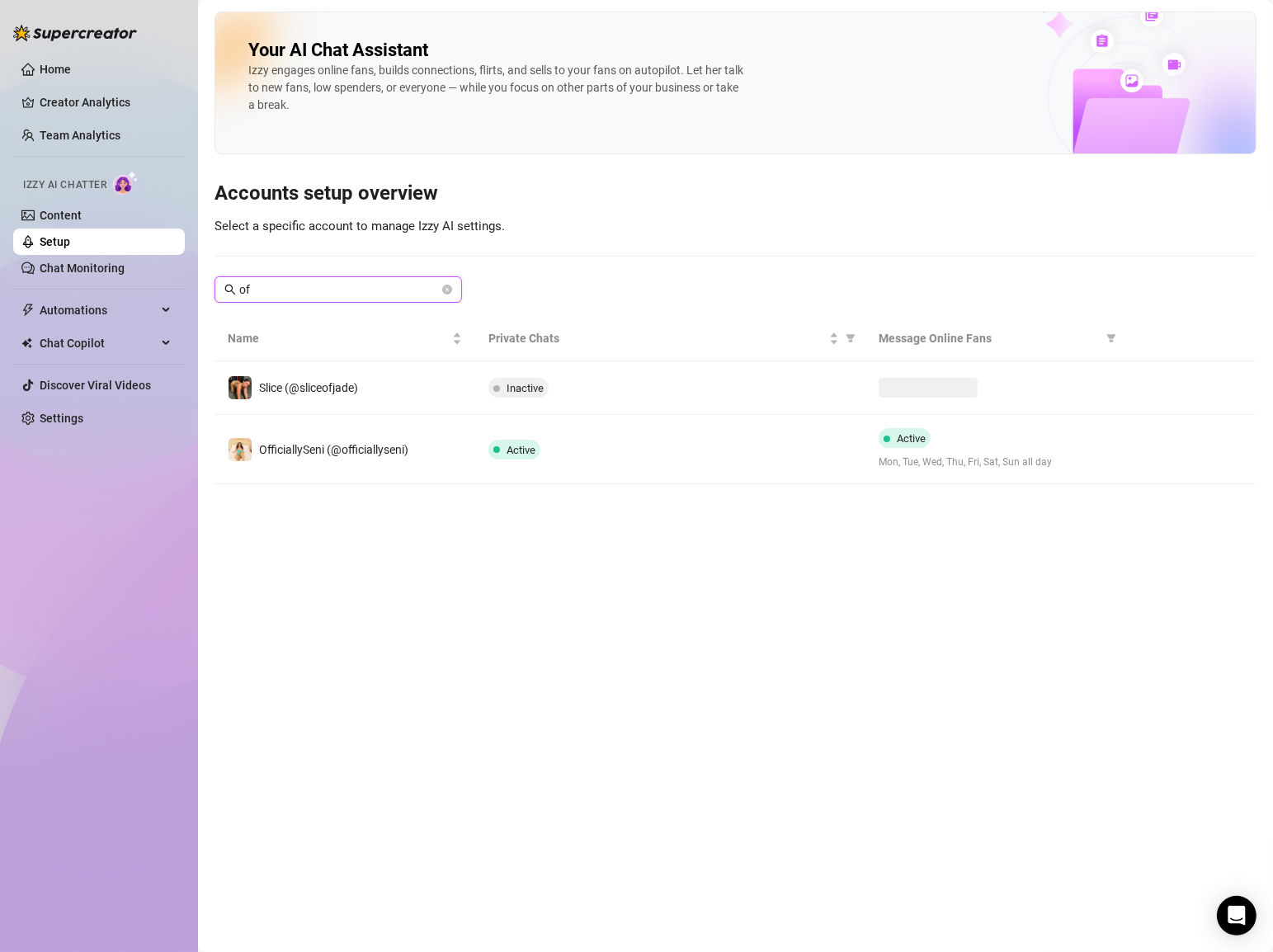
type input "o"
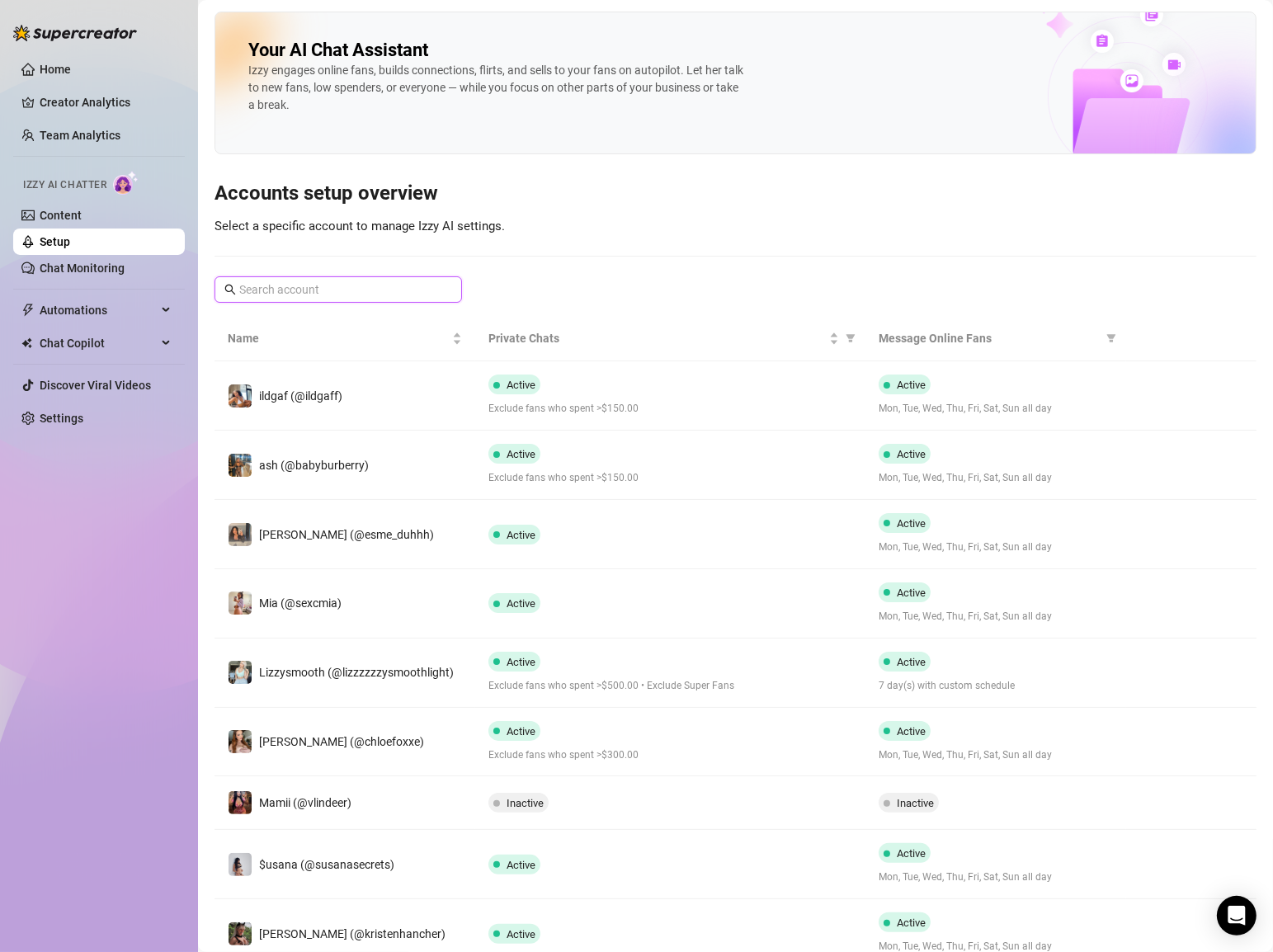
click at [264, 291] on input "text" at bounding box center [338, 289] width 199 height 18
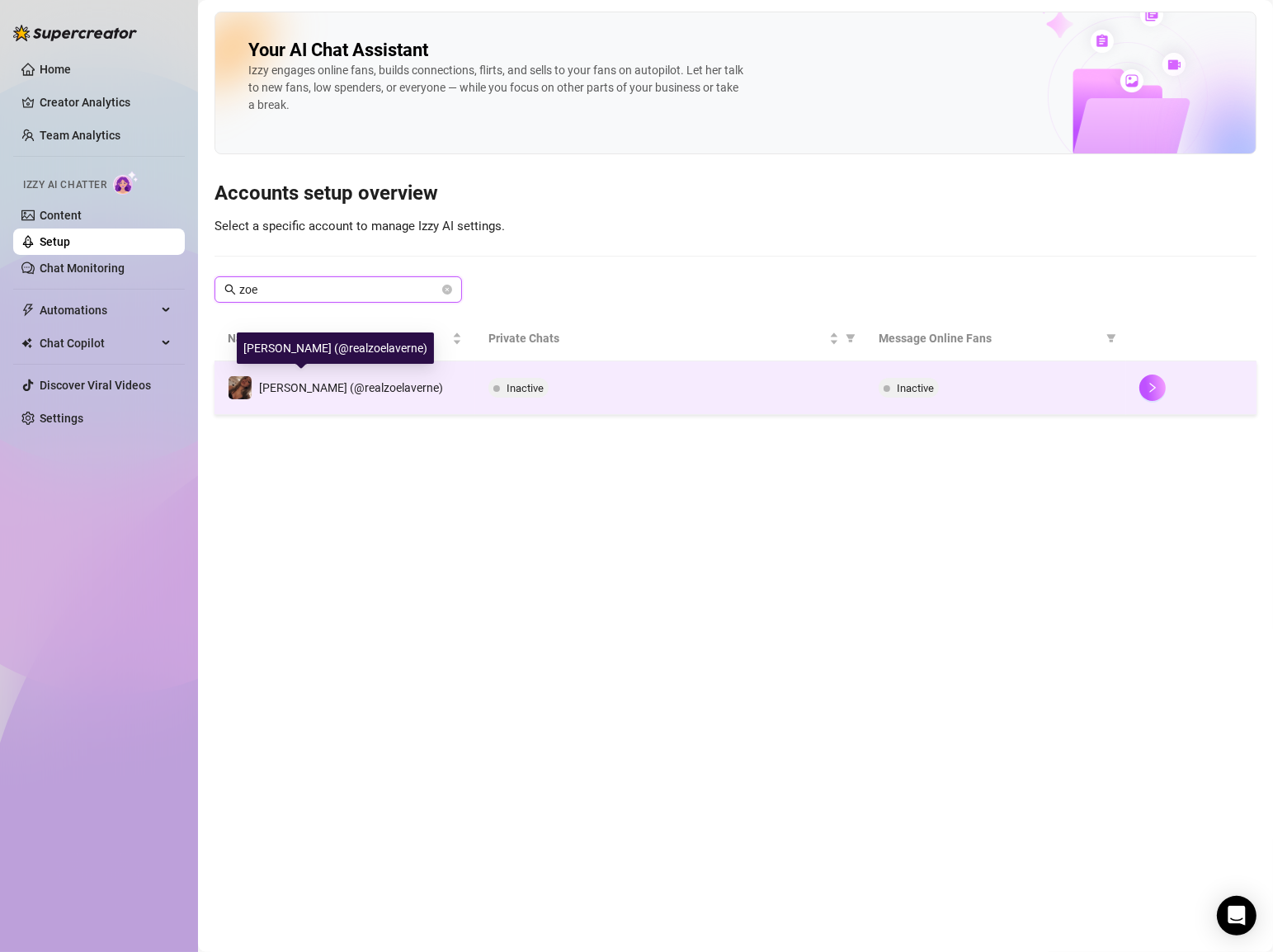
type input "zoe"
click at [327, 378] on div "[PERSON_NAME] (@realzoelaverne)" at bounding box center [350, 387] width 184 height 18
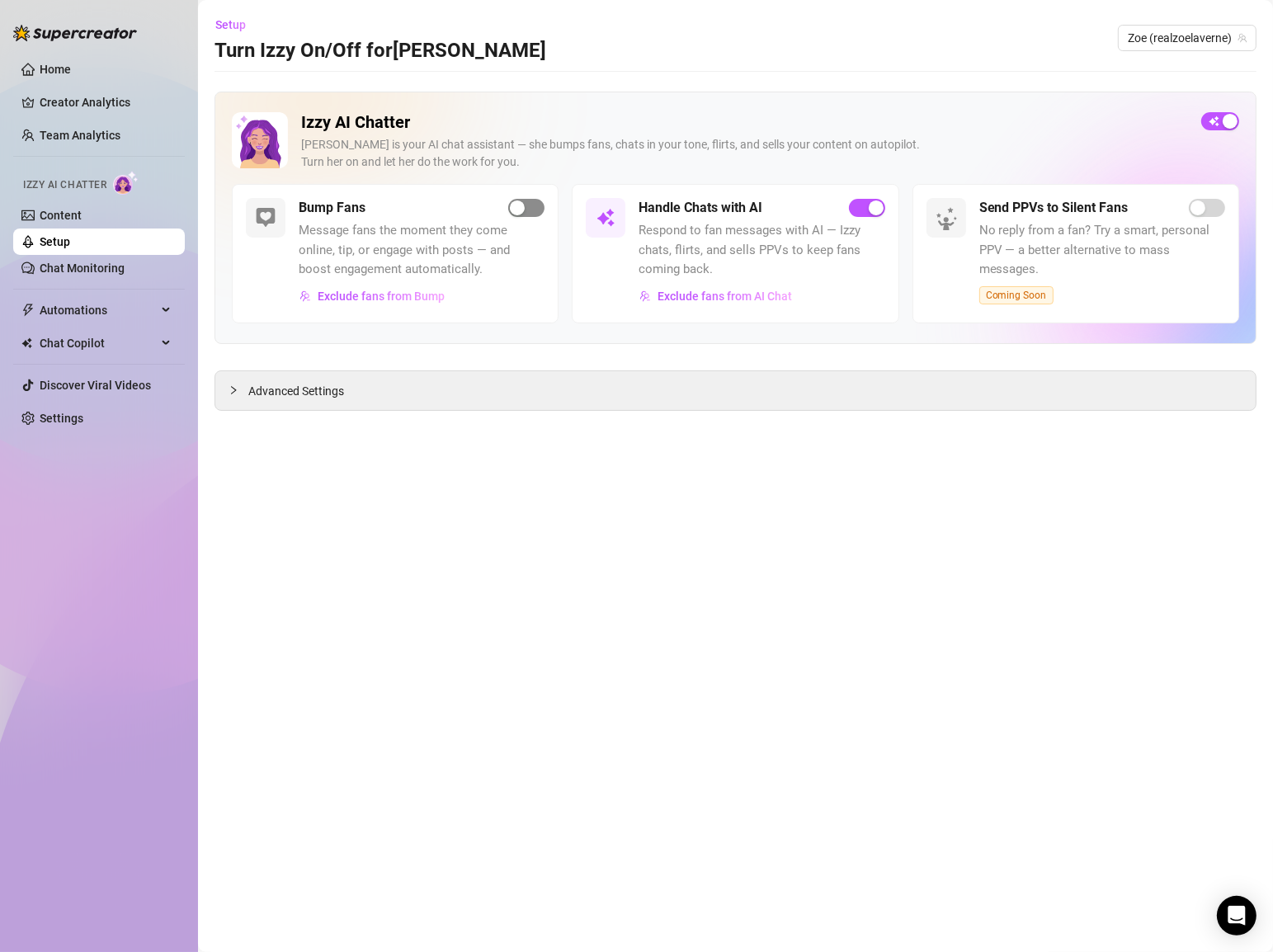
click at [522, 205] on div "button" at bounding box center [517, 208] width 15 height 15
click at [1213, 132] on div "Izzy AI Chatter [PERSON_NAME] is your AI chat assistant — she bumps fans, chats…" at bounding box center [735, 148] width 1008 height 72
click at [1214, 119] on span "button" at bounding box center [1220, 120] width 38 height 18
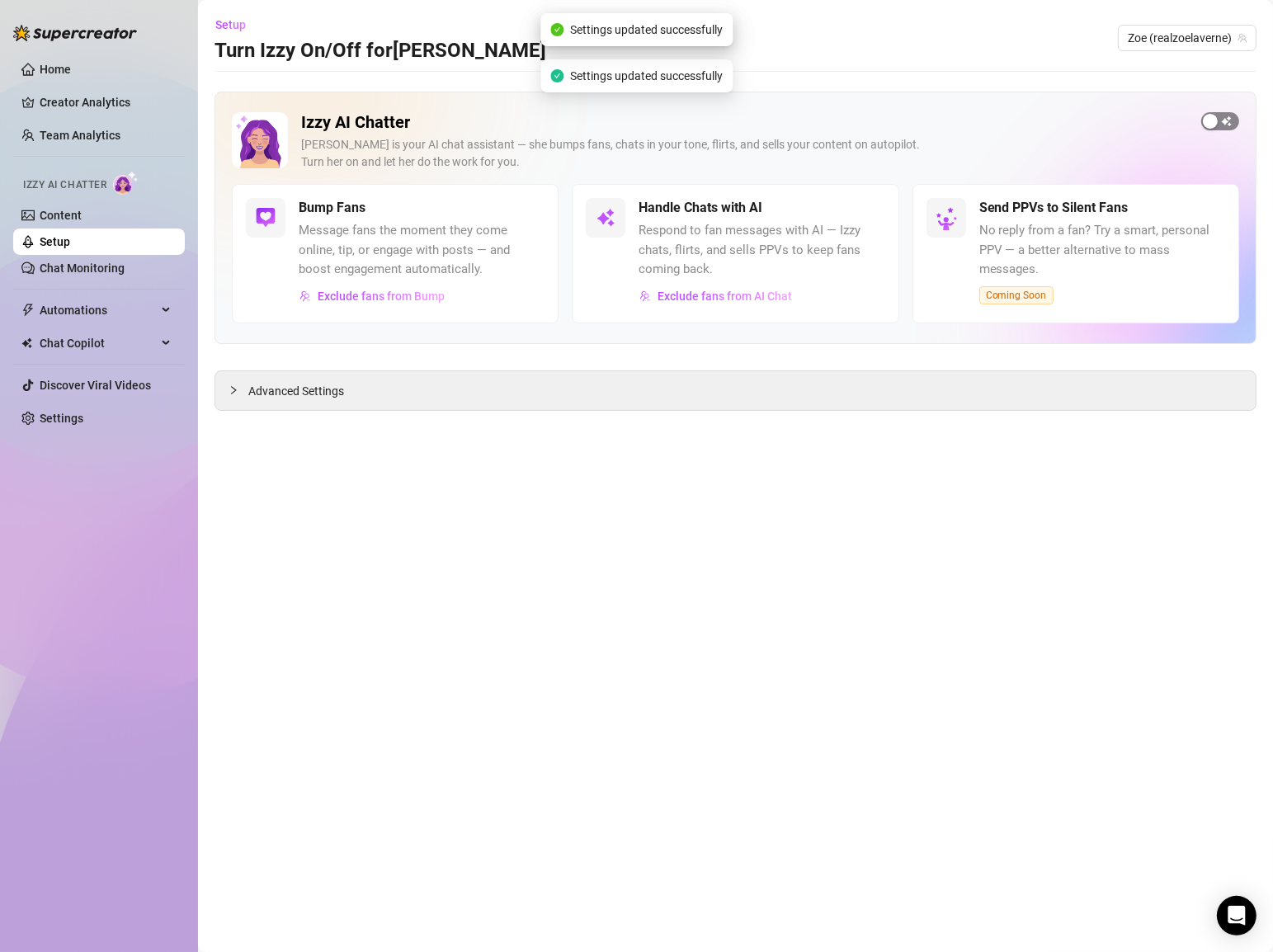
click at [1219, 120] on button "button" at bounding box center [1220, 120] width 38 height 18
click at [231, 25] on span "Setup" at bounding box center [231, 25] width 31 height 14
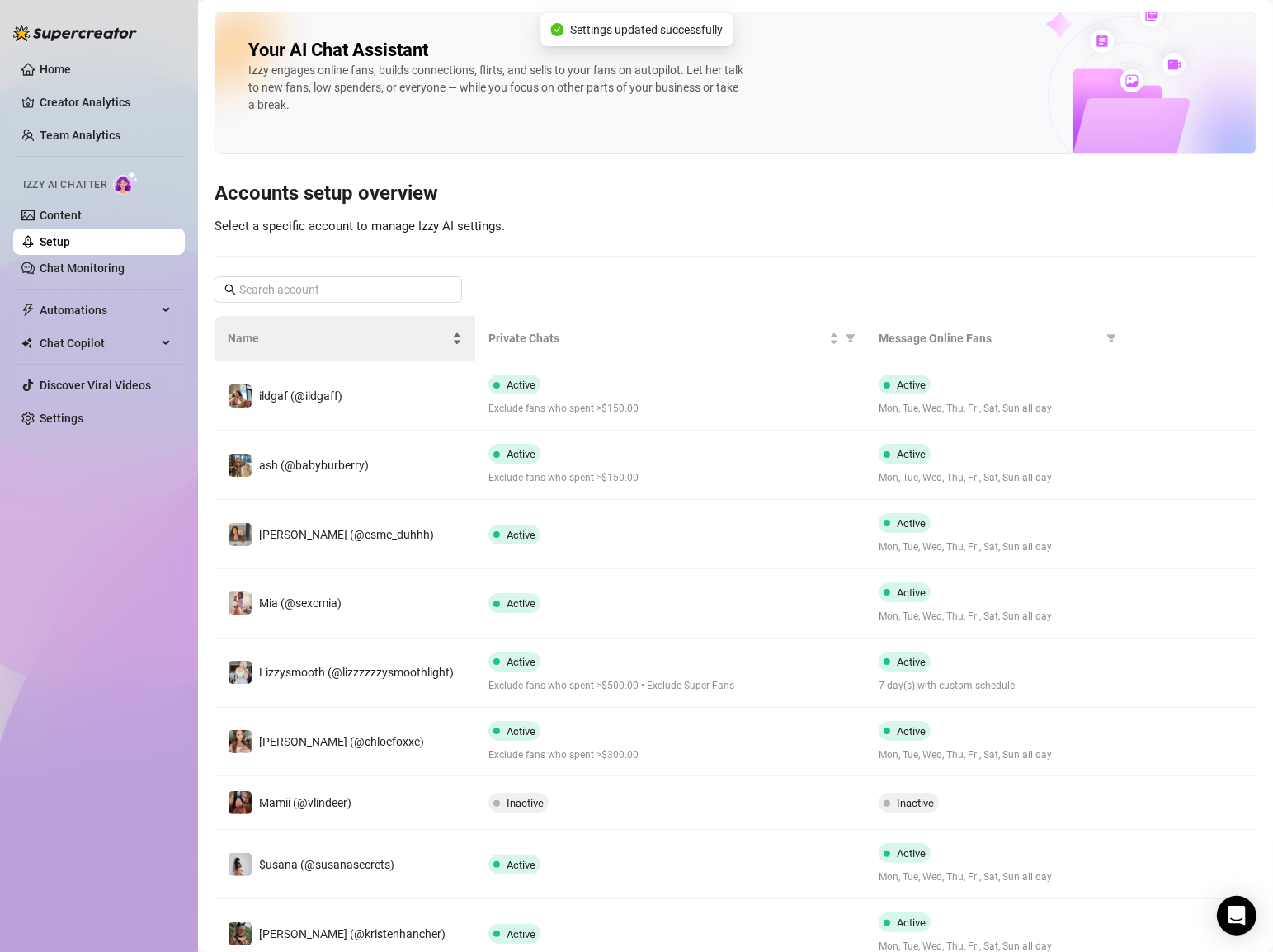
scroll to position [175, 0]
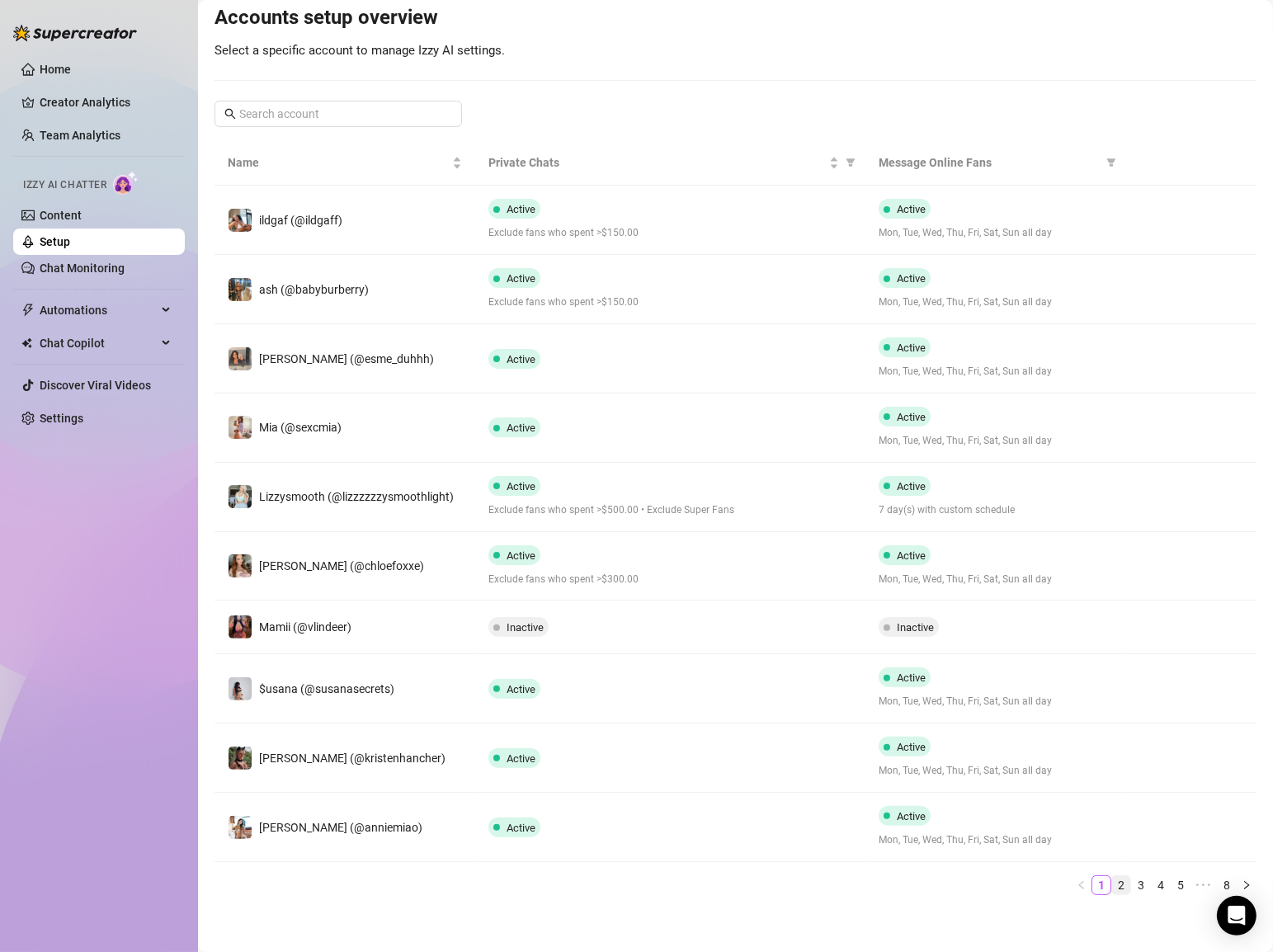
click at [1122, 882] on link "2" at bounding box center [1120, 884] width 18 height 18
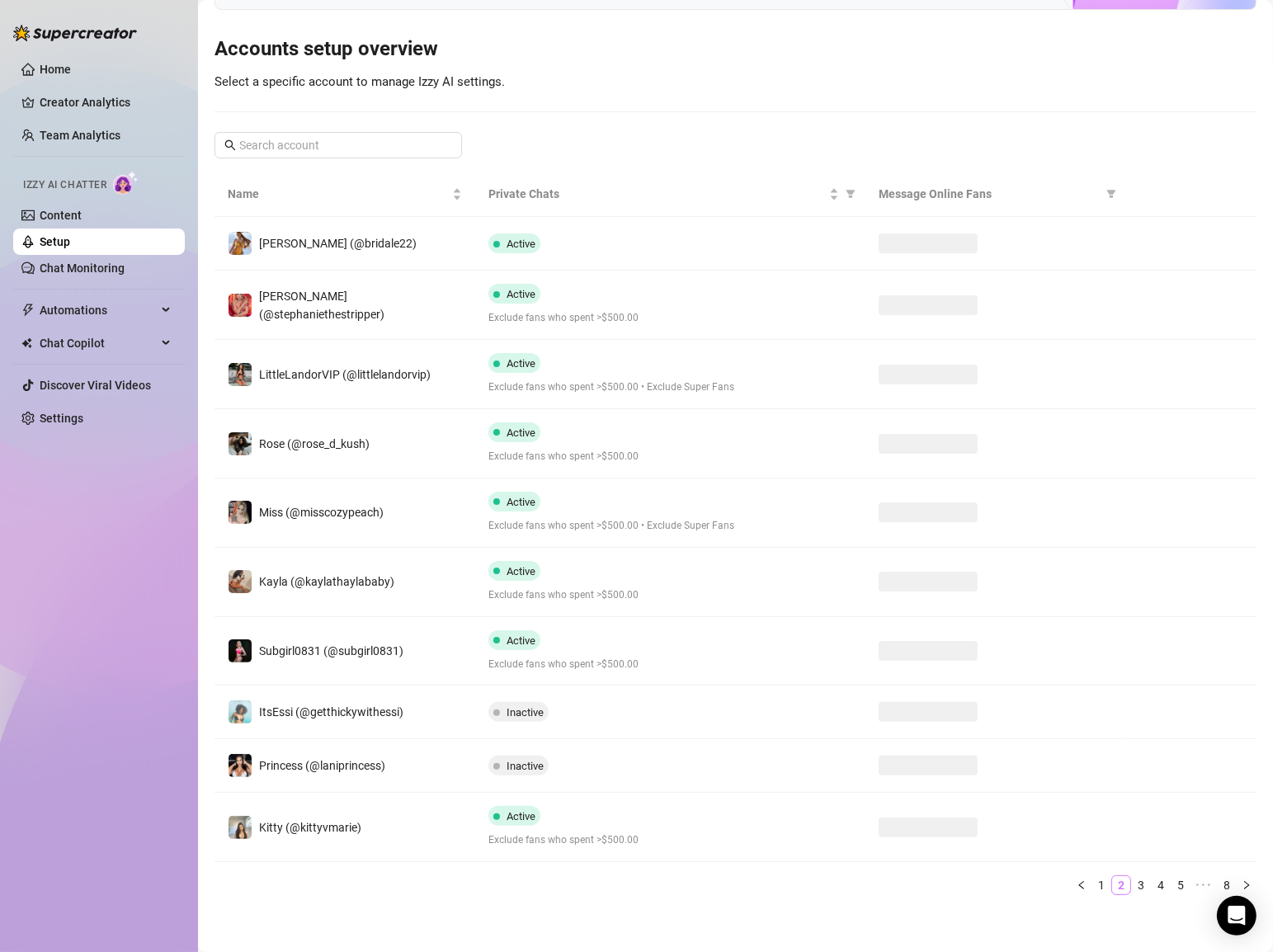
scroll to position [160, 0]
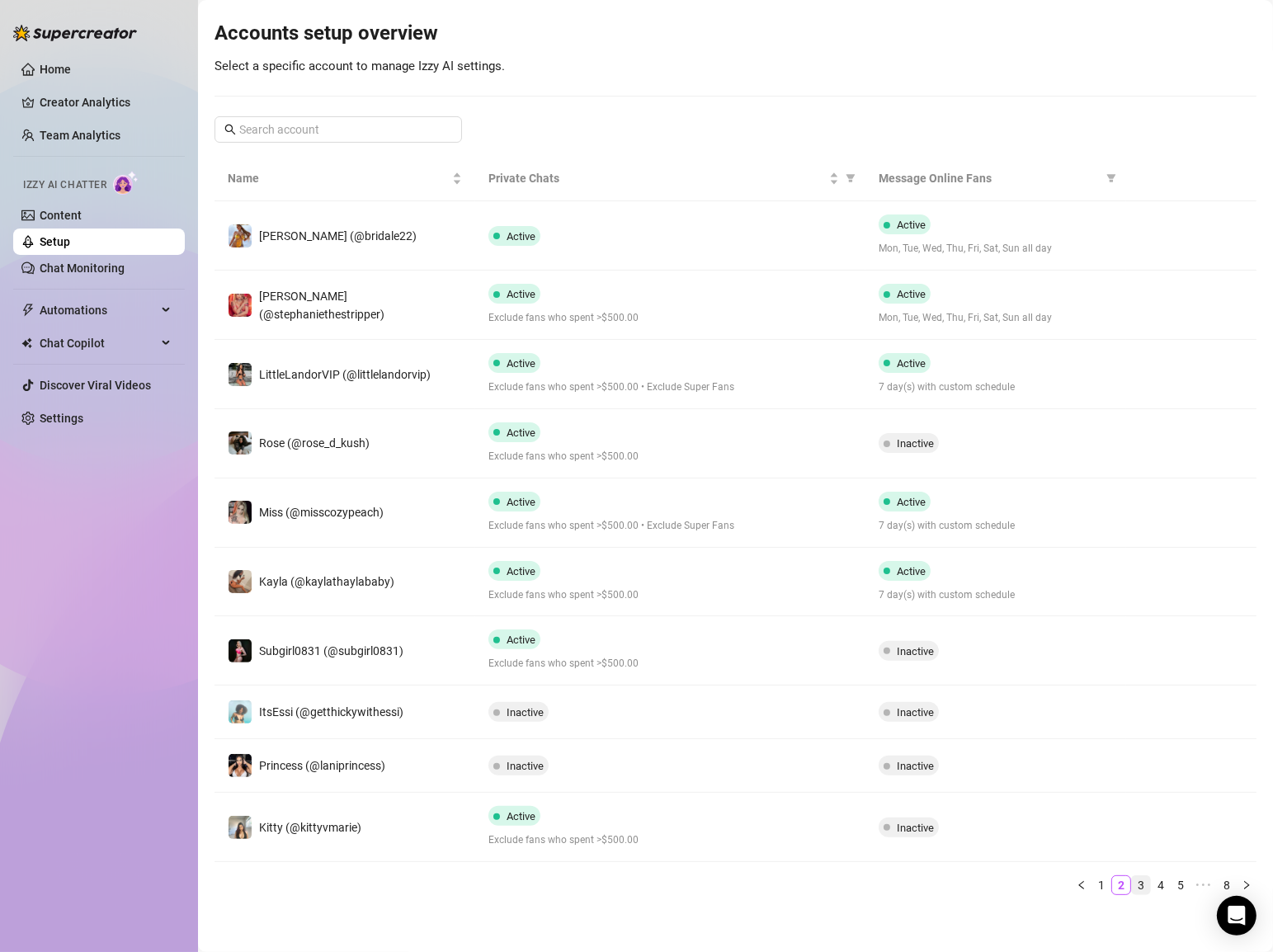
click at [1142, 878] on link "3" at bounding box center [1141, 884] width 18 height 18
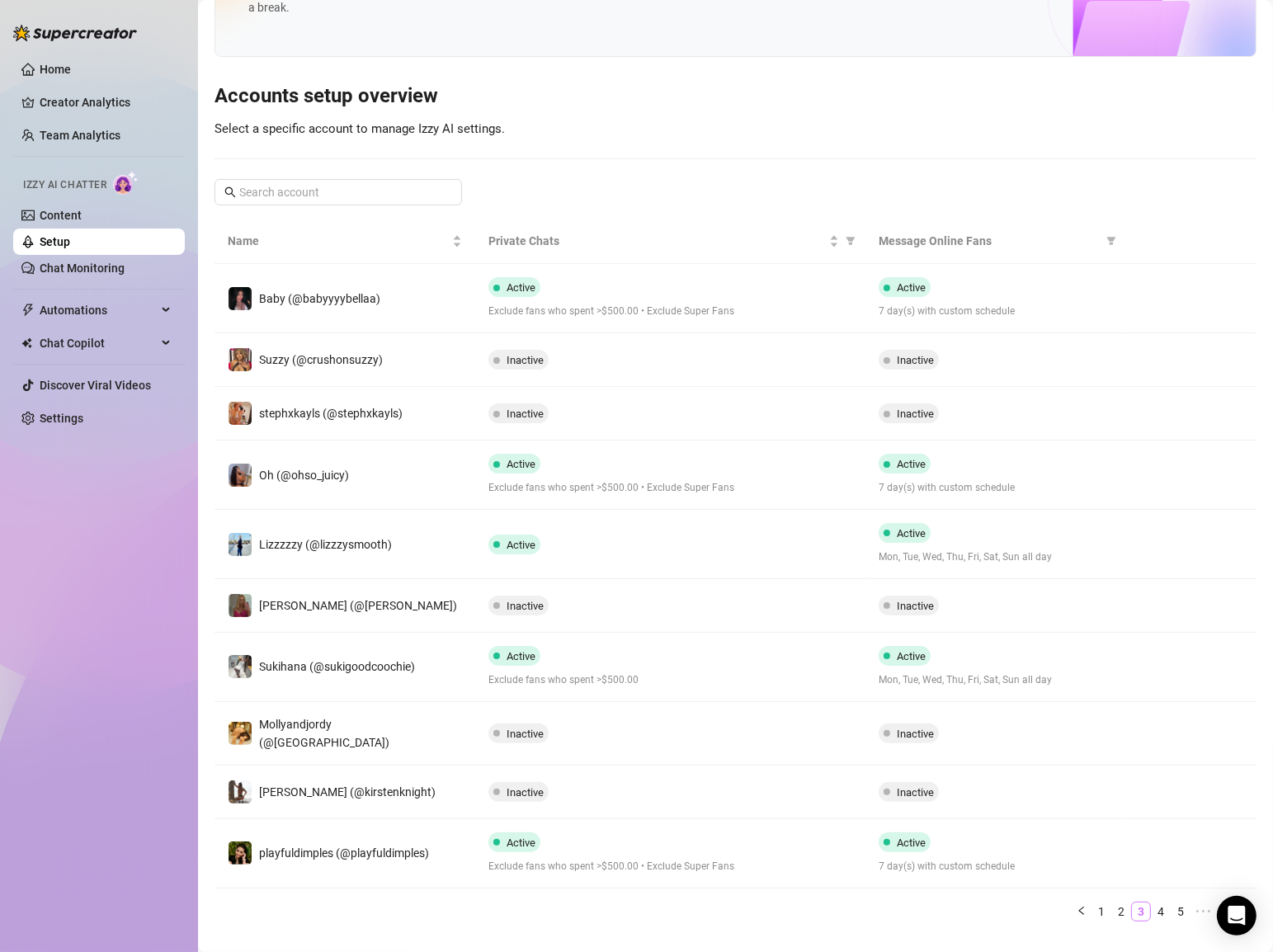
scroll to position [113, 0]
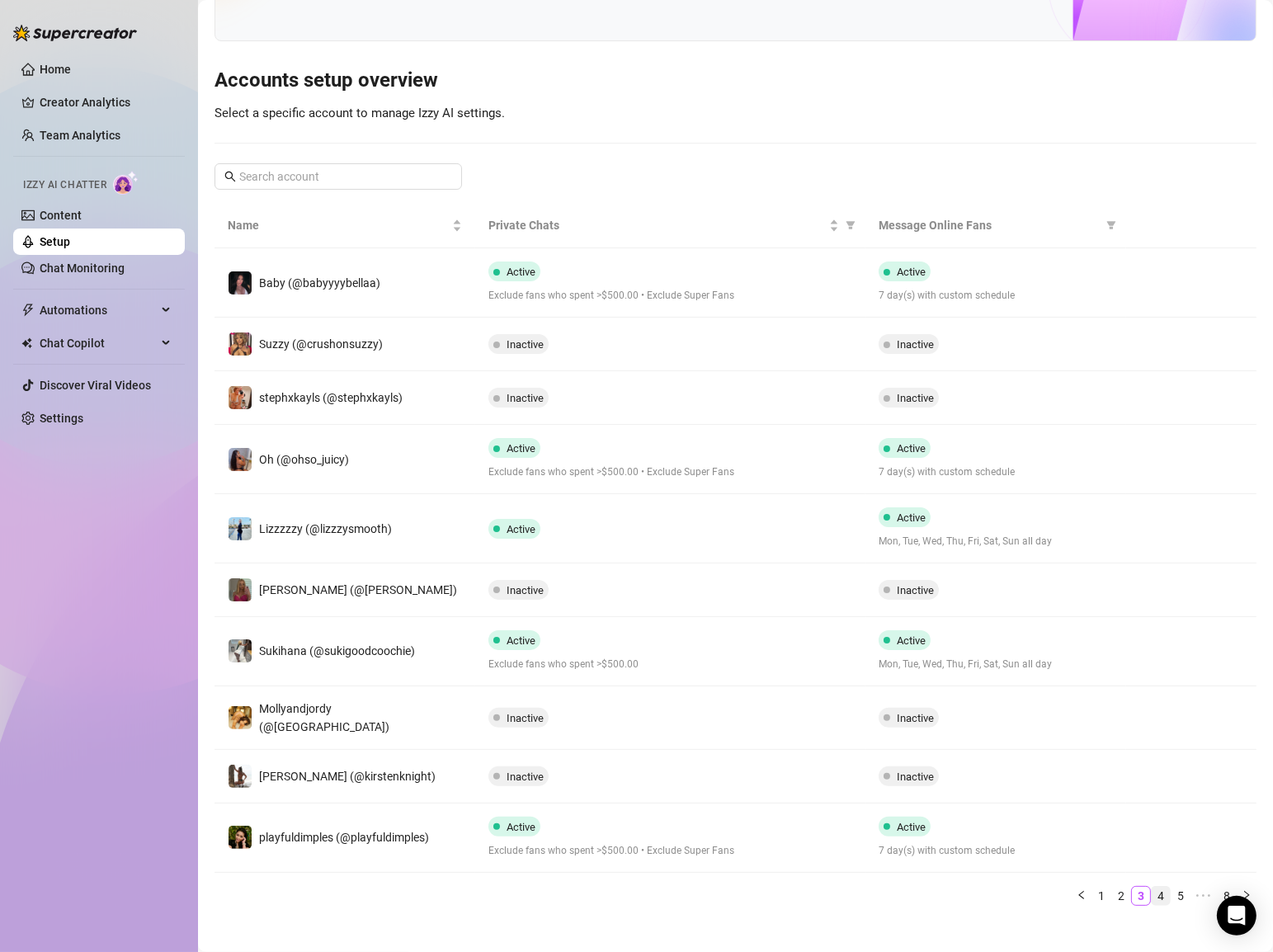
click at [1166, 887] on link "4" at bounding box center [1160, 895] width 18 height 18
